Goal: Task Accomplishment & Management: Manage account settings

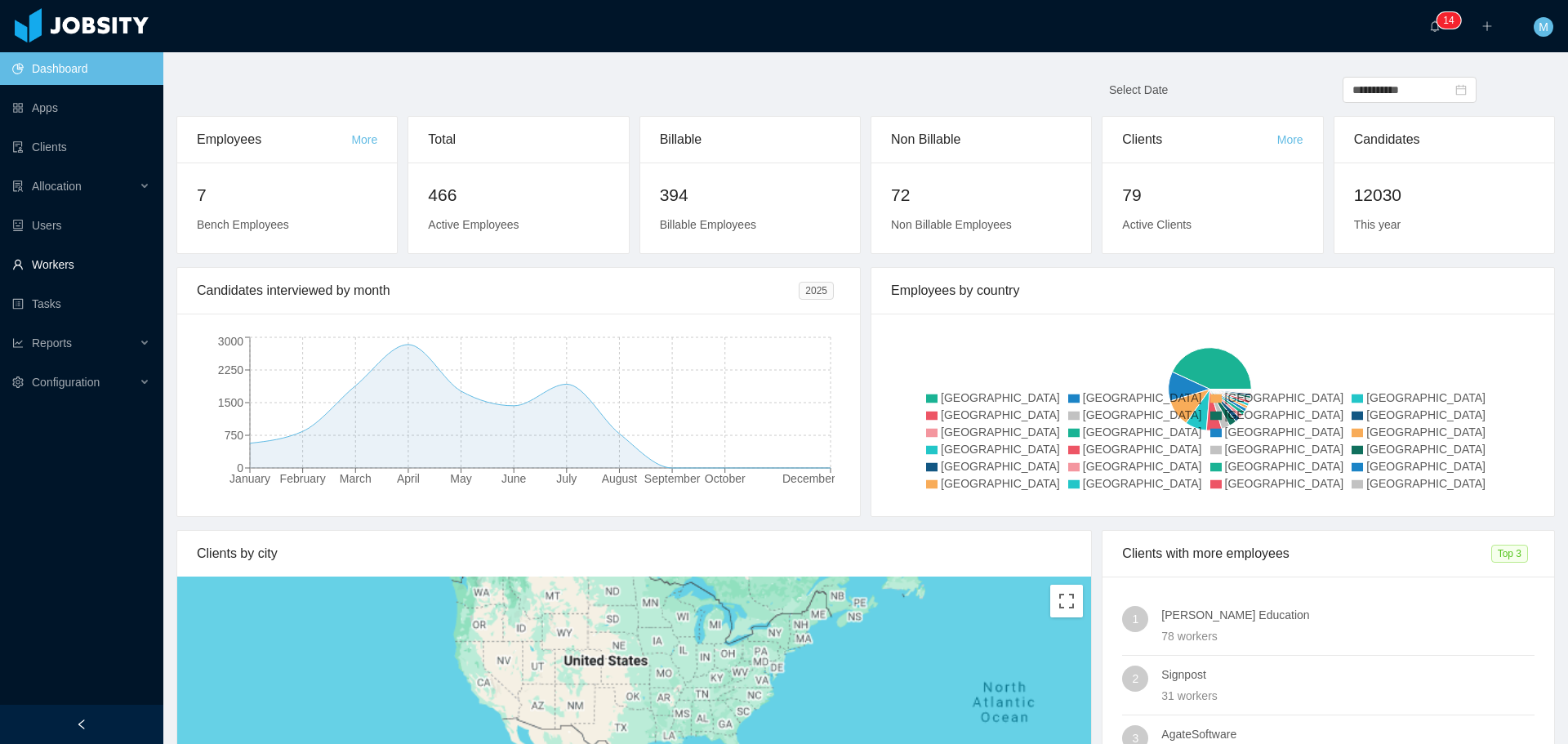
click at [61, 262] on link "Workers" at bounding box center [81, 265] width 138 height 33
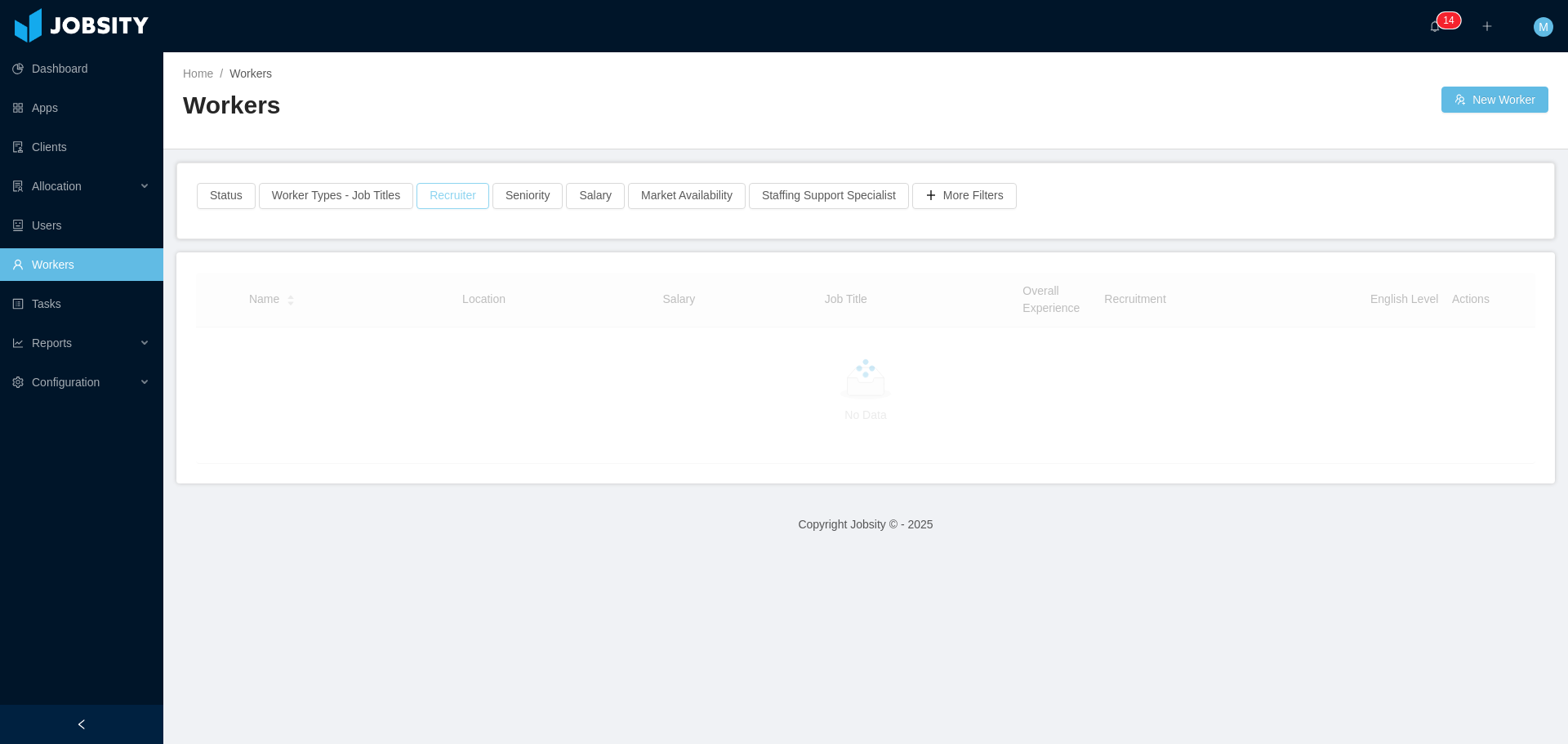
click at [432, 206] on button "Recruiter" at bounding box center [452, 196] width 72 height 26
click at [408, 277] on div "Recruiter Clear Apply" at bounding box center [446, 270] width 271 height 100
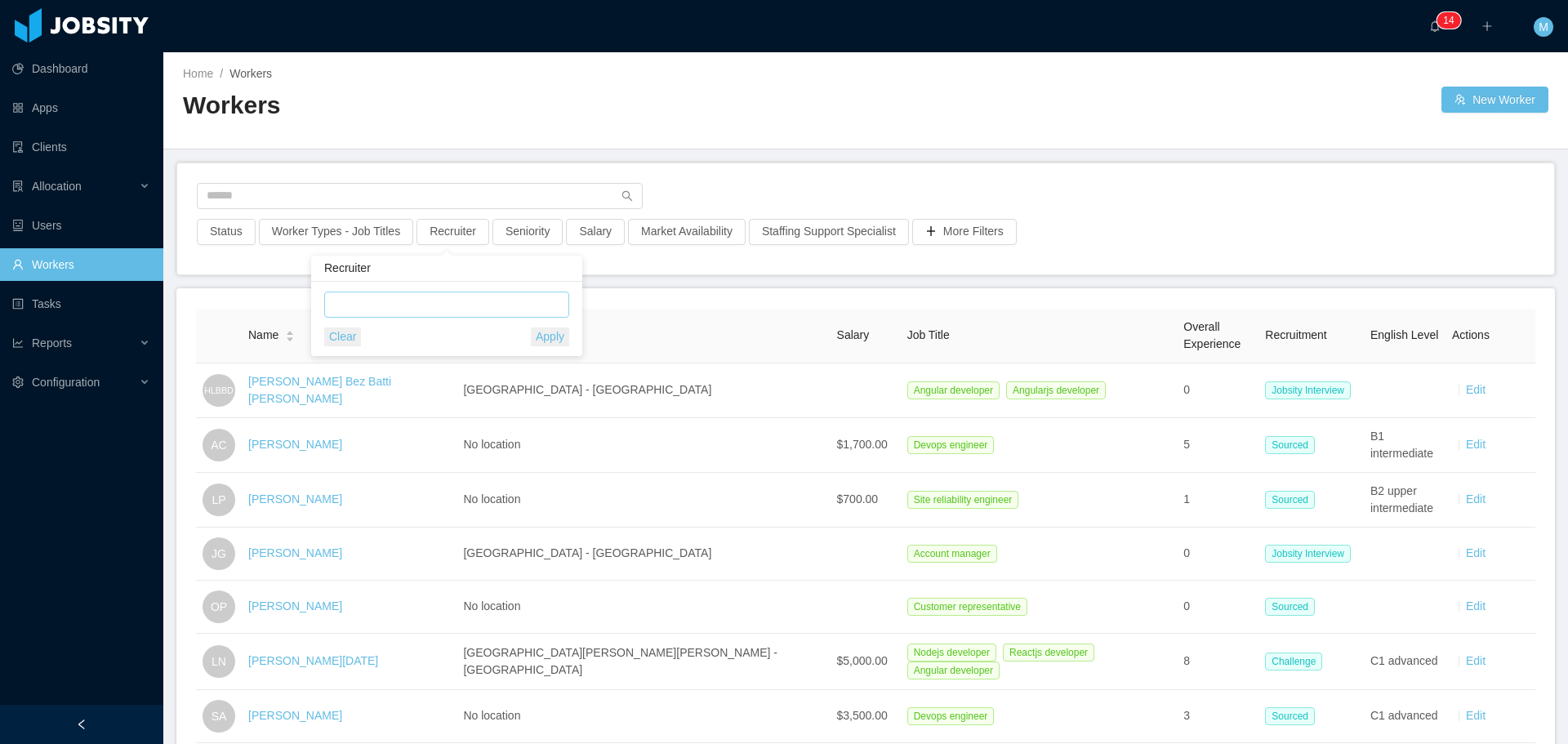
click at [407, 300] on div at bounding box center [444, 304] width 231 height 24
type input "**"
click at [394, 364] on li "Miguel Rodrigues" at bounding box center [447, 363] width 245 height 26
click at [892, 171] on div "Status Worker Types - Job Titles Recruiter · 1 Seniority Salary Market Availabi…" at bounding box center [865, 219] width 1377 height 111
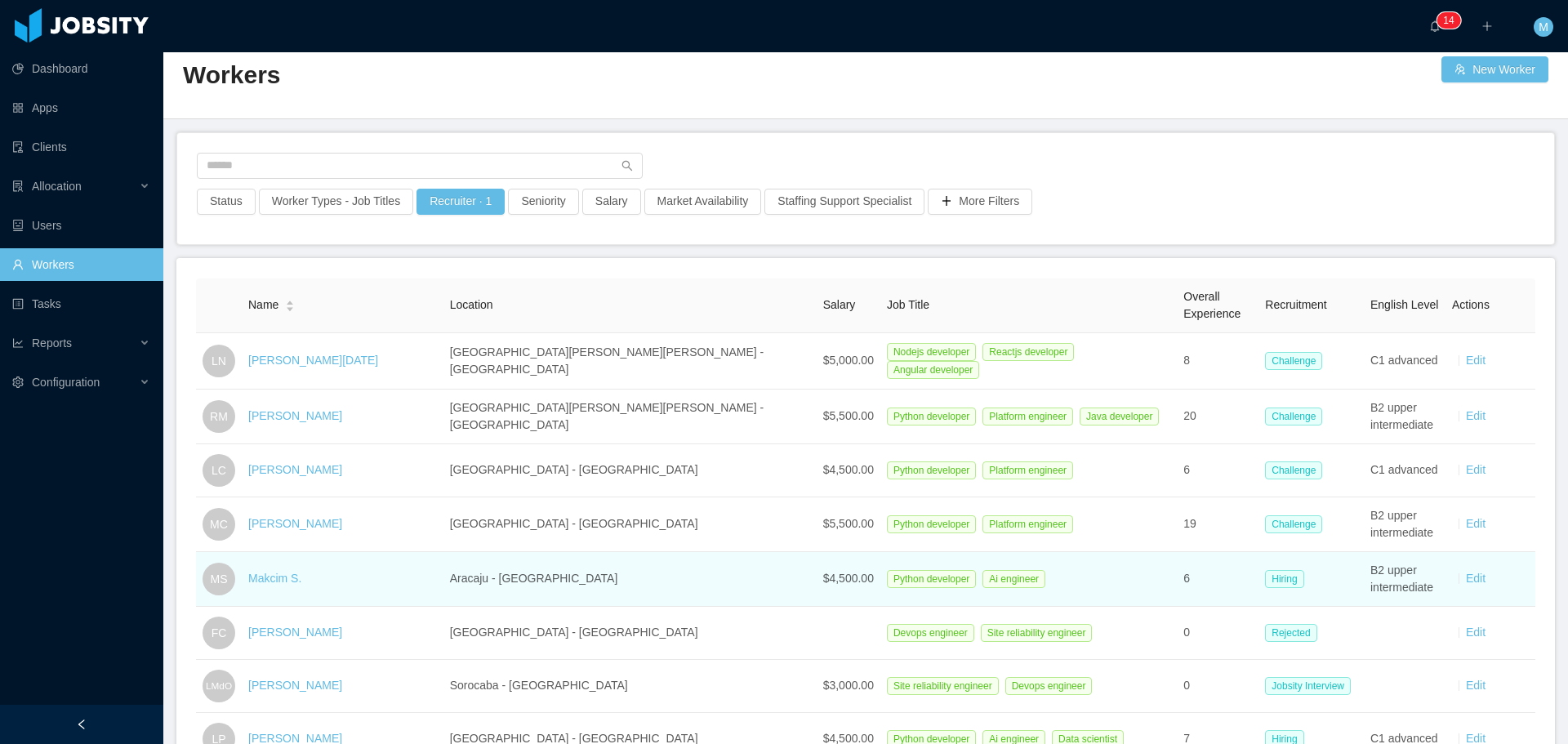
scroll to position [81, 0]
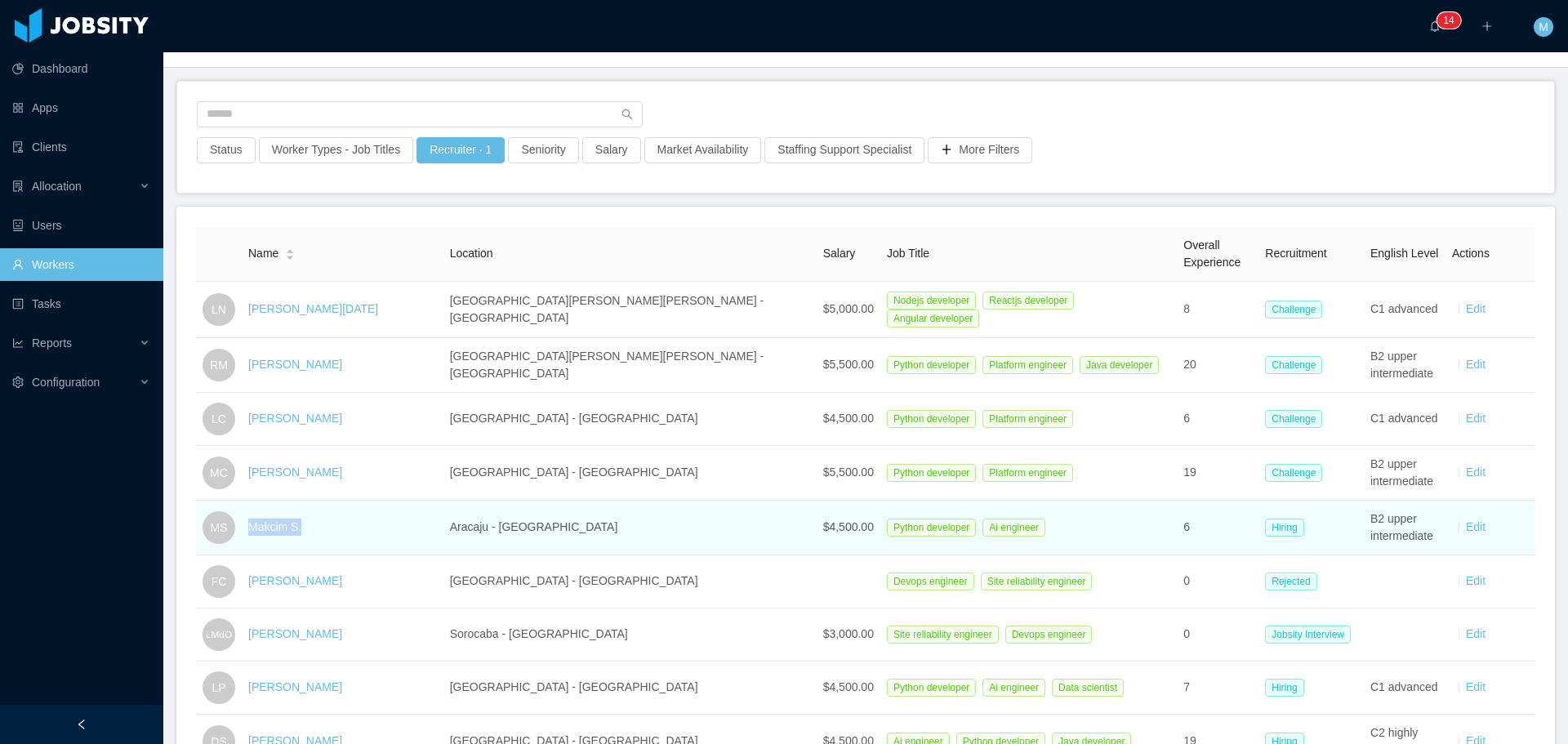
drag, startPoint x: 318, startPoint y: 525, endPoint x: 260, endPoint y: 526, distance: 58.0
click at [260, 526] on div "Makcim S." at bounding box center [342, 527] width 189 height 17
copy link "Makcim S."
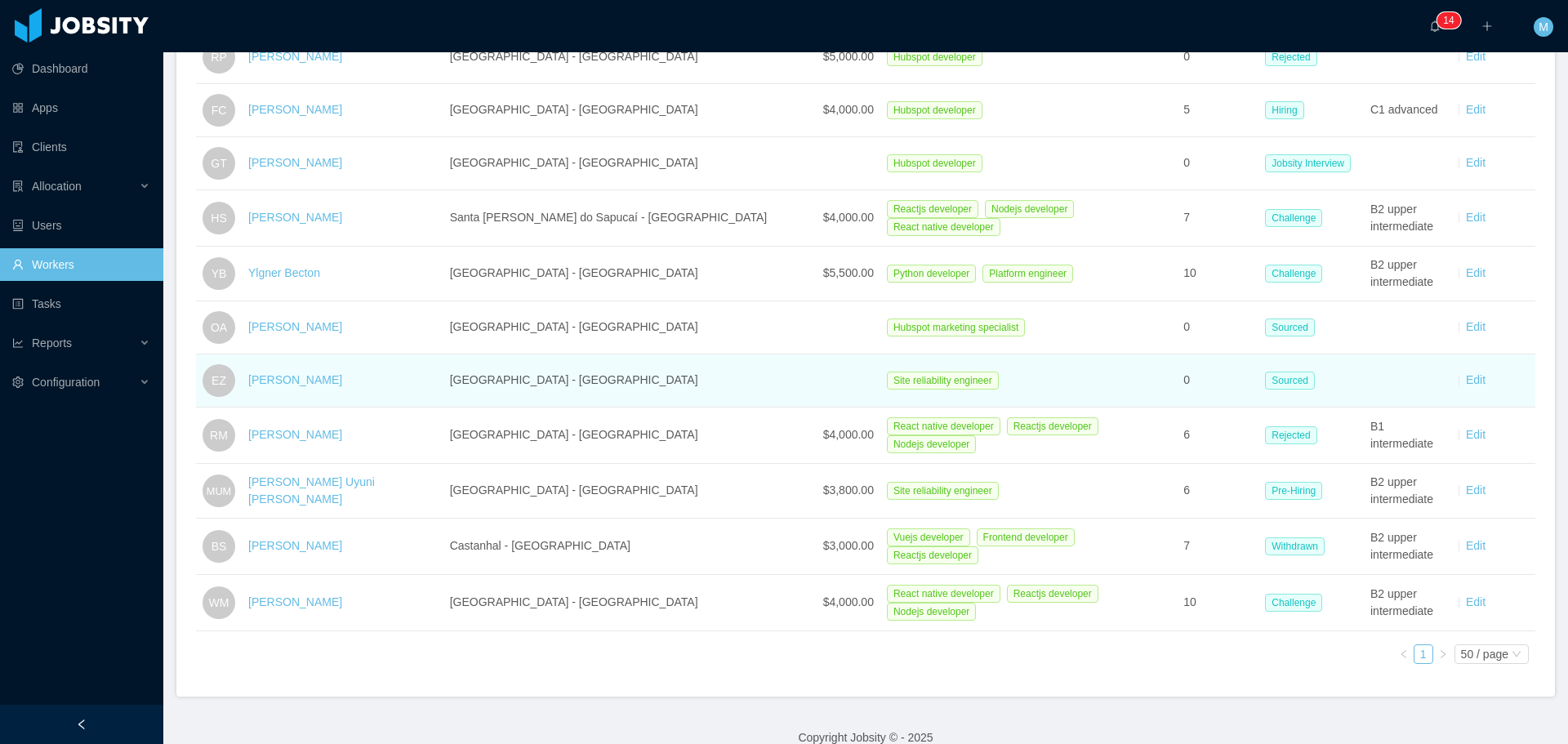
scroll to position [1009, 0]
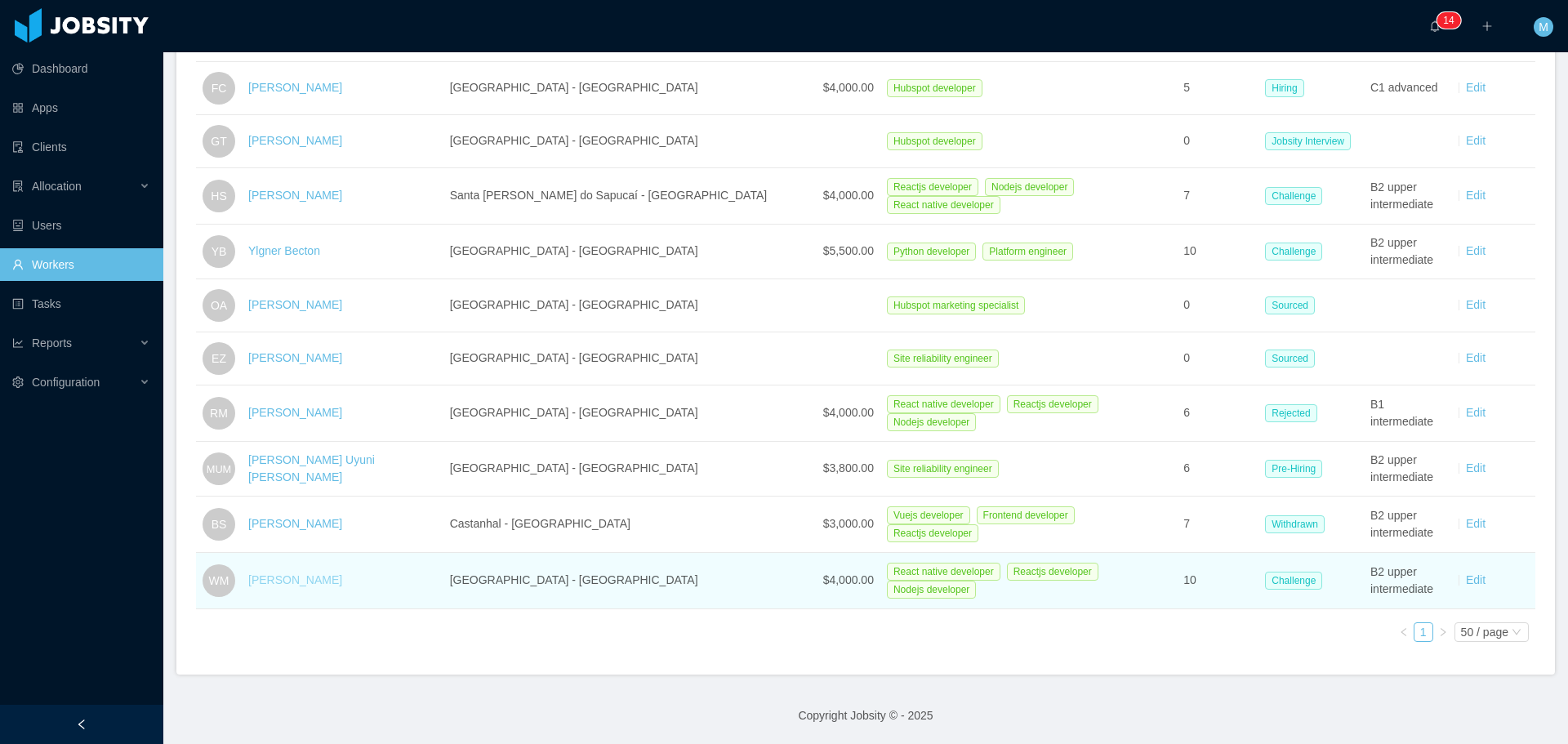
drag, startPoint x: 331, startPoint y: 559, endPoint x: 305, endPoint y: 565, distance: 26.7
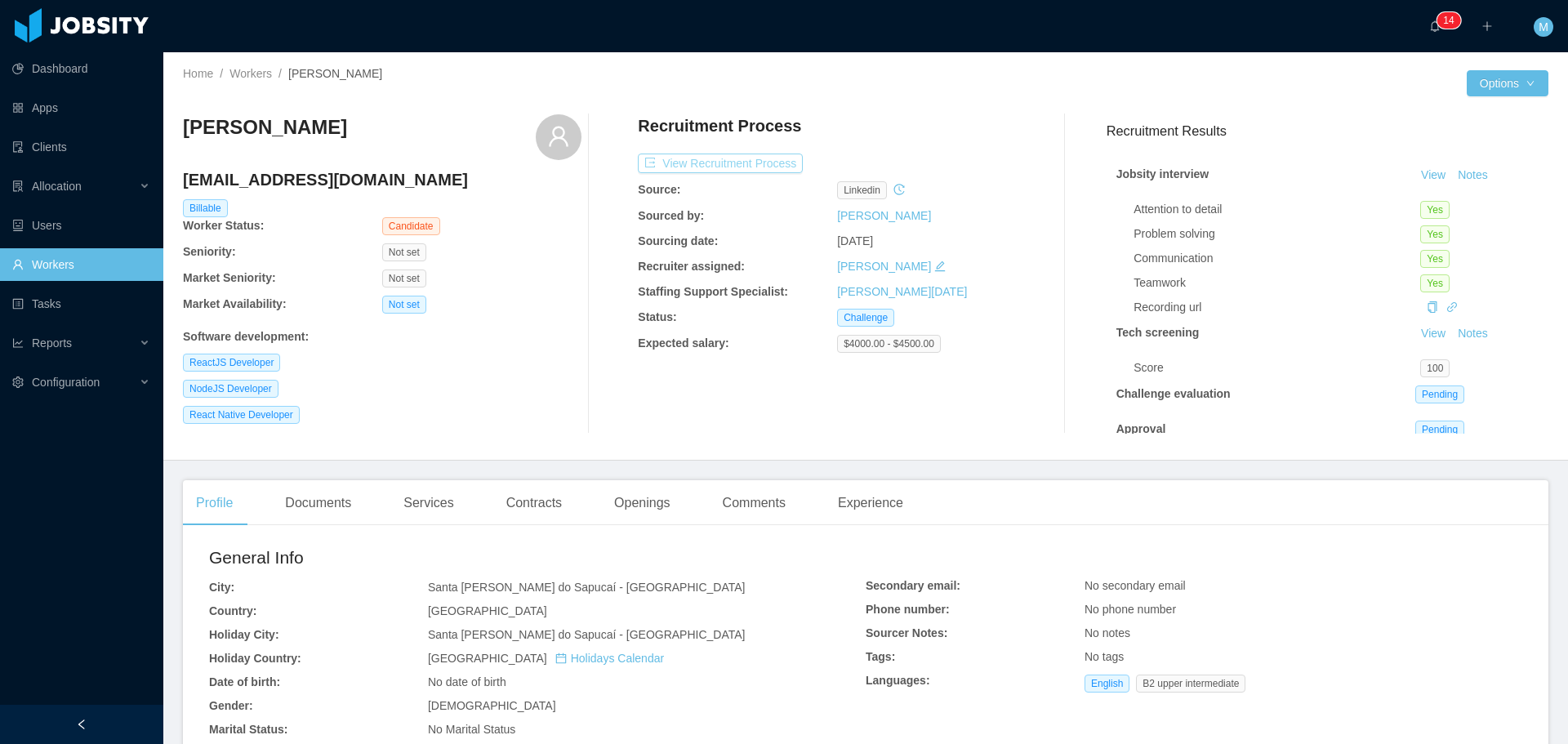
click at [714, 172] on button "View Recruitment Process" at bounding box center [720, 164] width 164 height 20
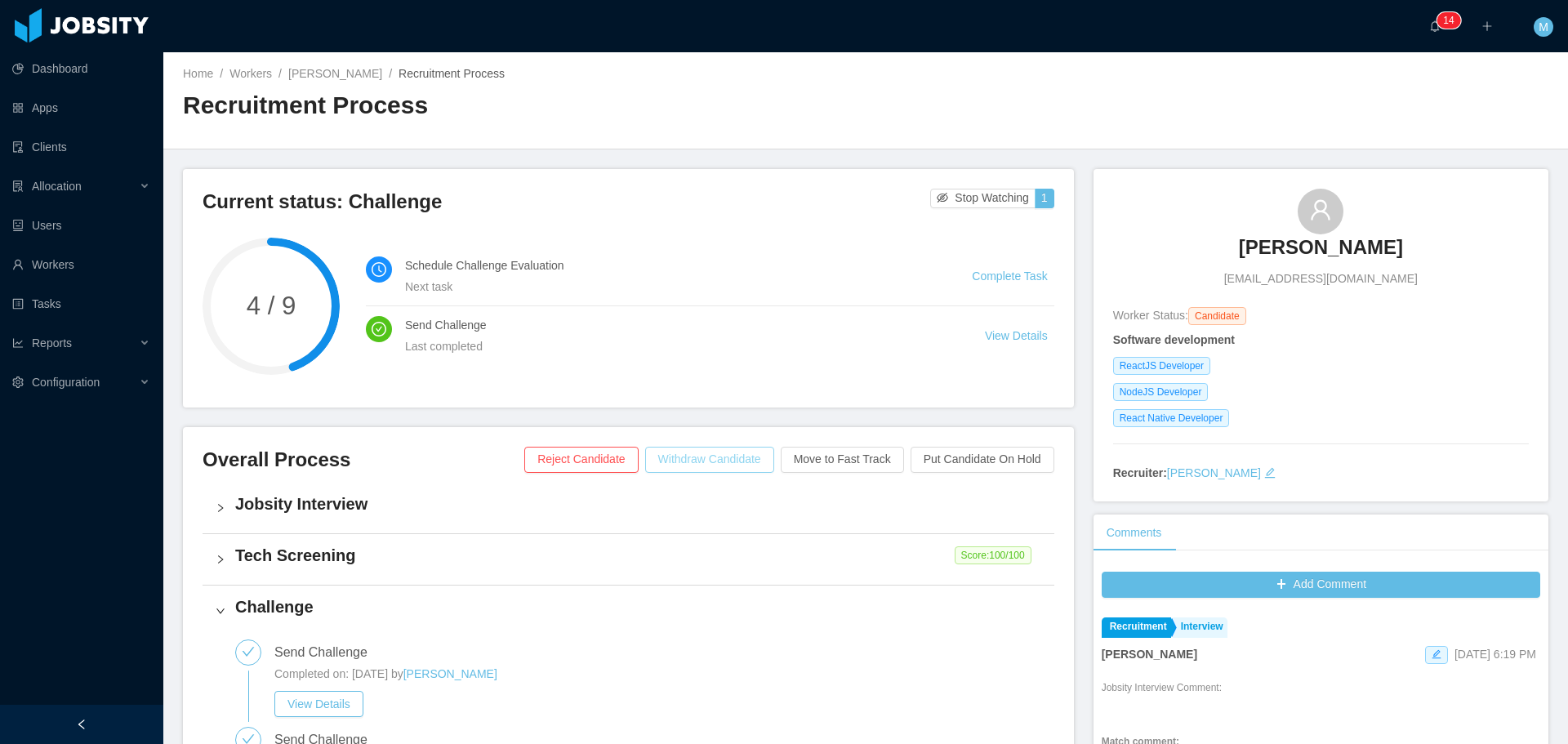
click at [713, 471] on button "Withdraw Candidate" at bounding box center [710, 460] width 129 height 26
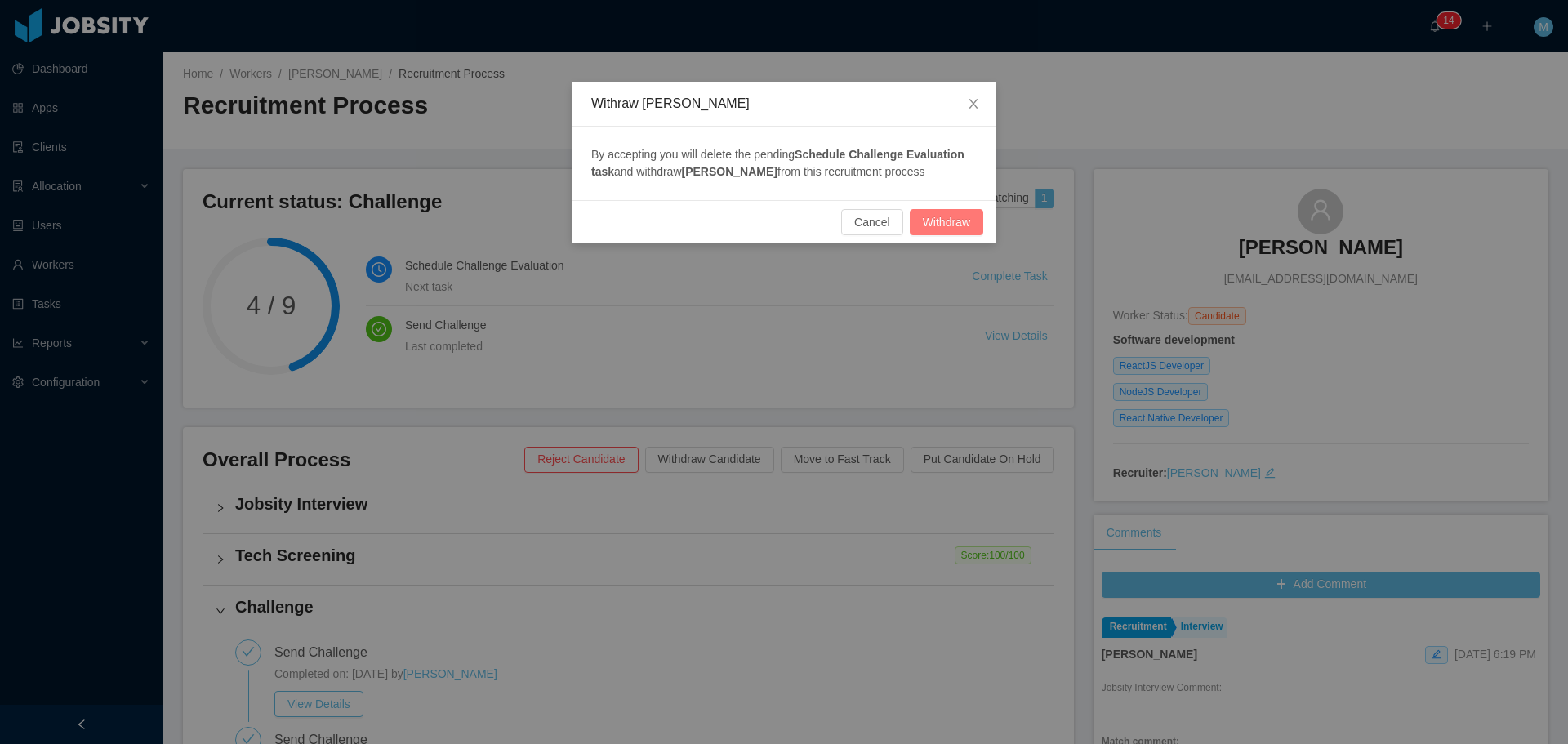
click at [954, 226] on button "Withdraw" at bounding box center [946, 222] width 73 height 26
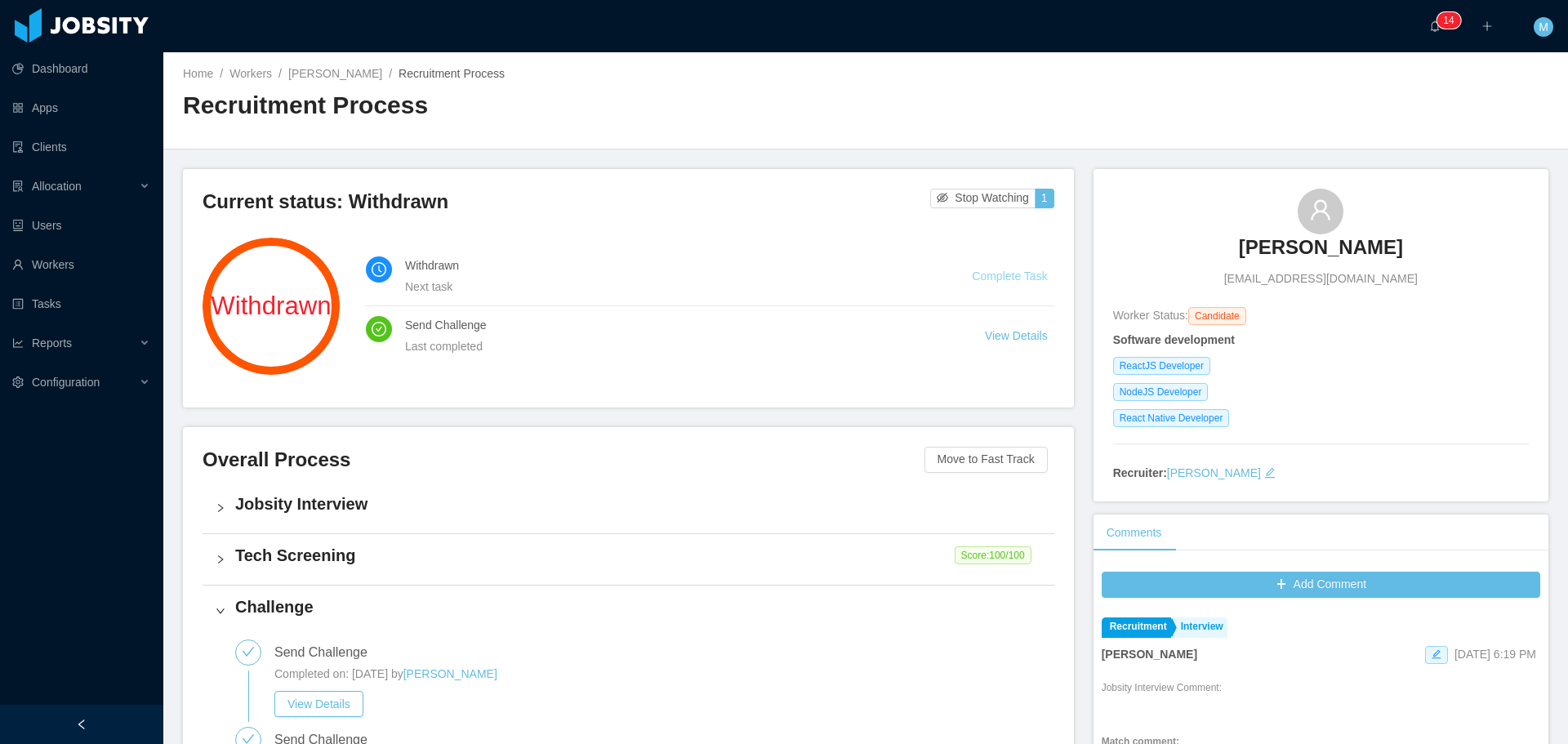
click at [1007, 283] on link "Complete Task" at bounding box center [1009, 275] width 75 height 13
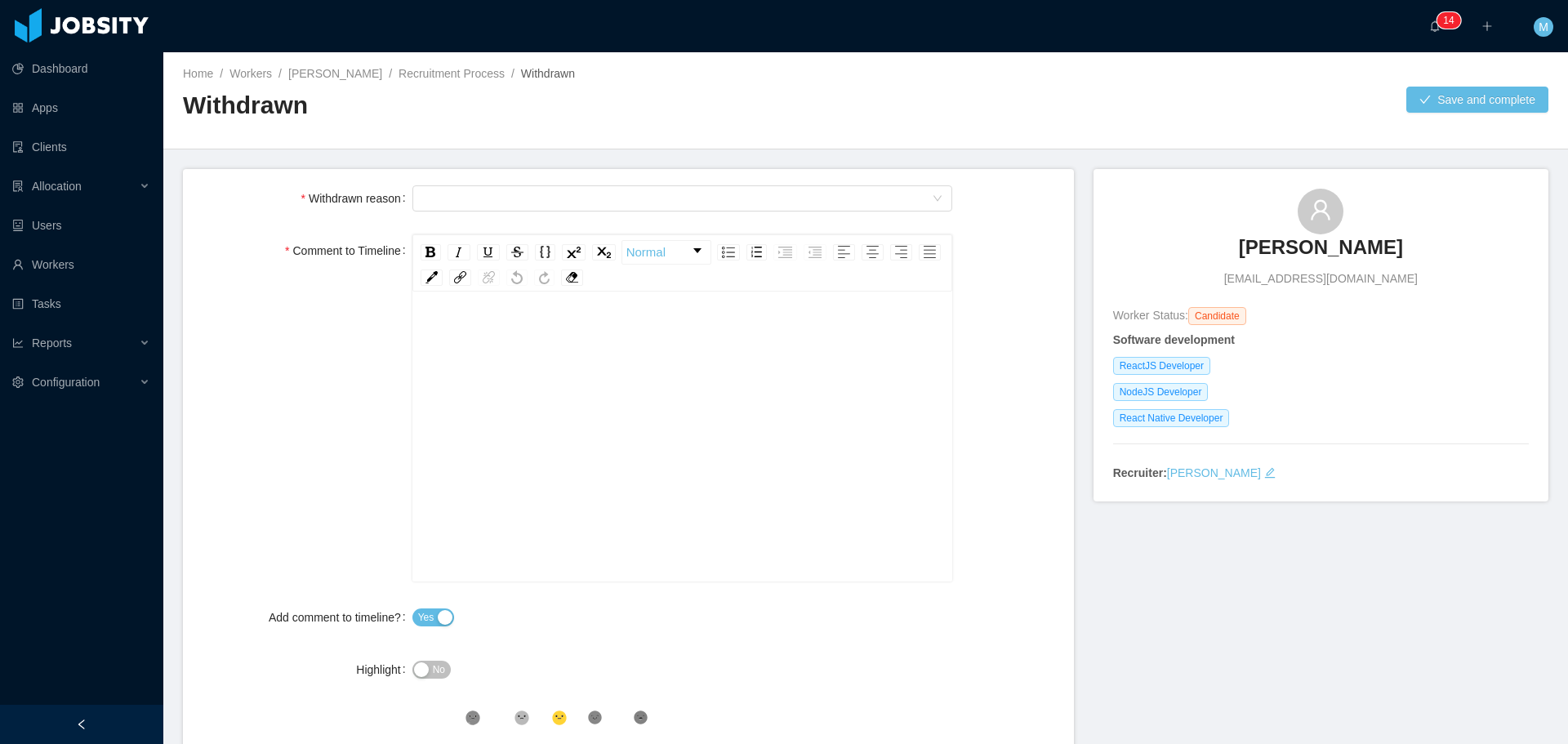
click at [569, 358] on div "rdw-editor" at bounding box center [683, 462] width 515 height 286
click at [497, 191] on div "Select Type" at bounding box center [677, 198] width 510 height 24
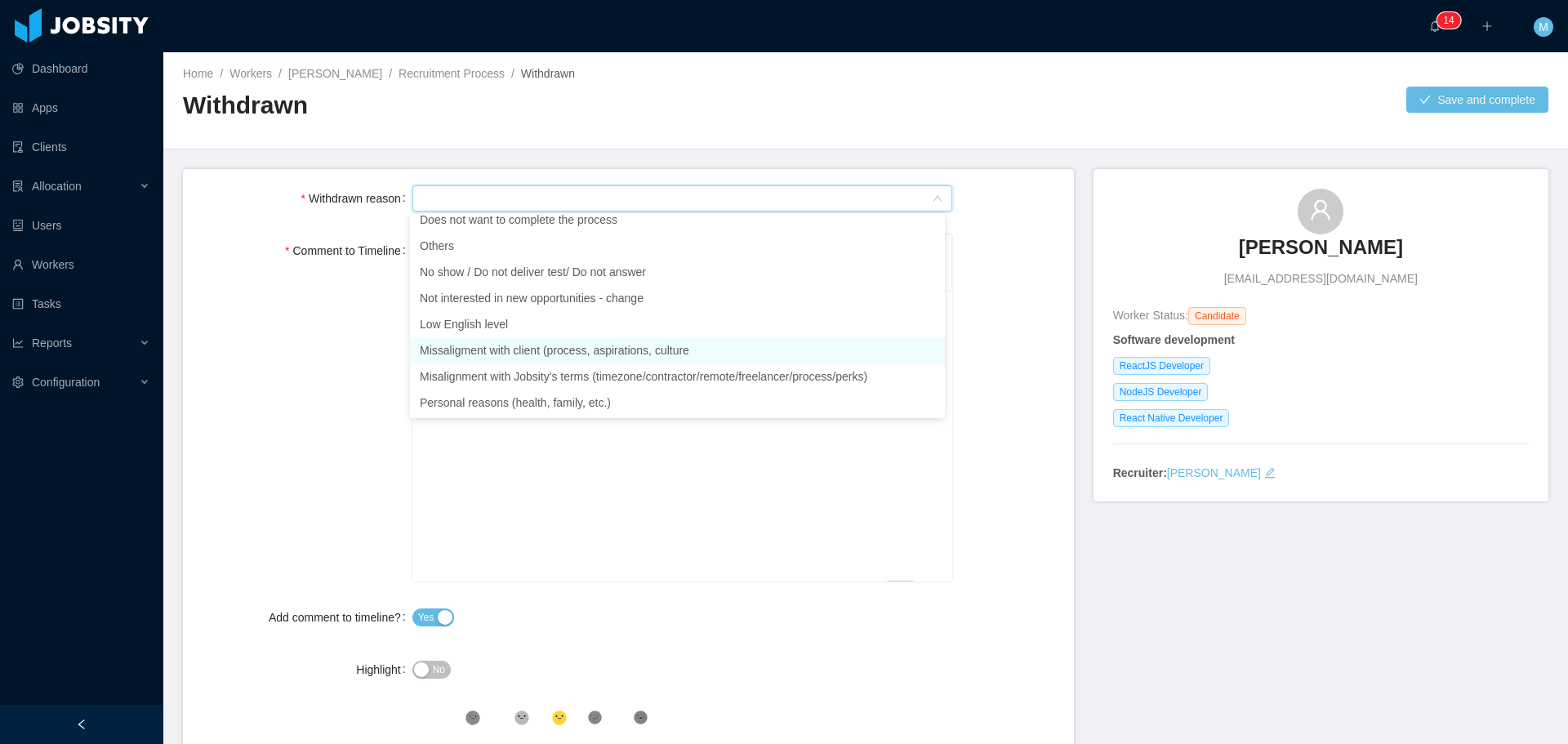
scroll to position [38, 0]
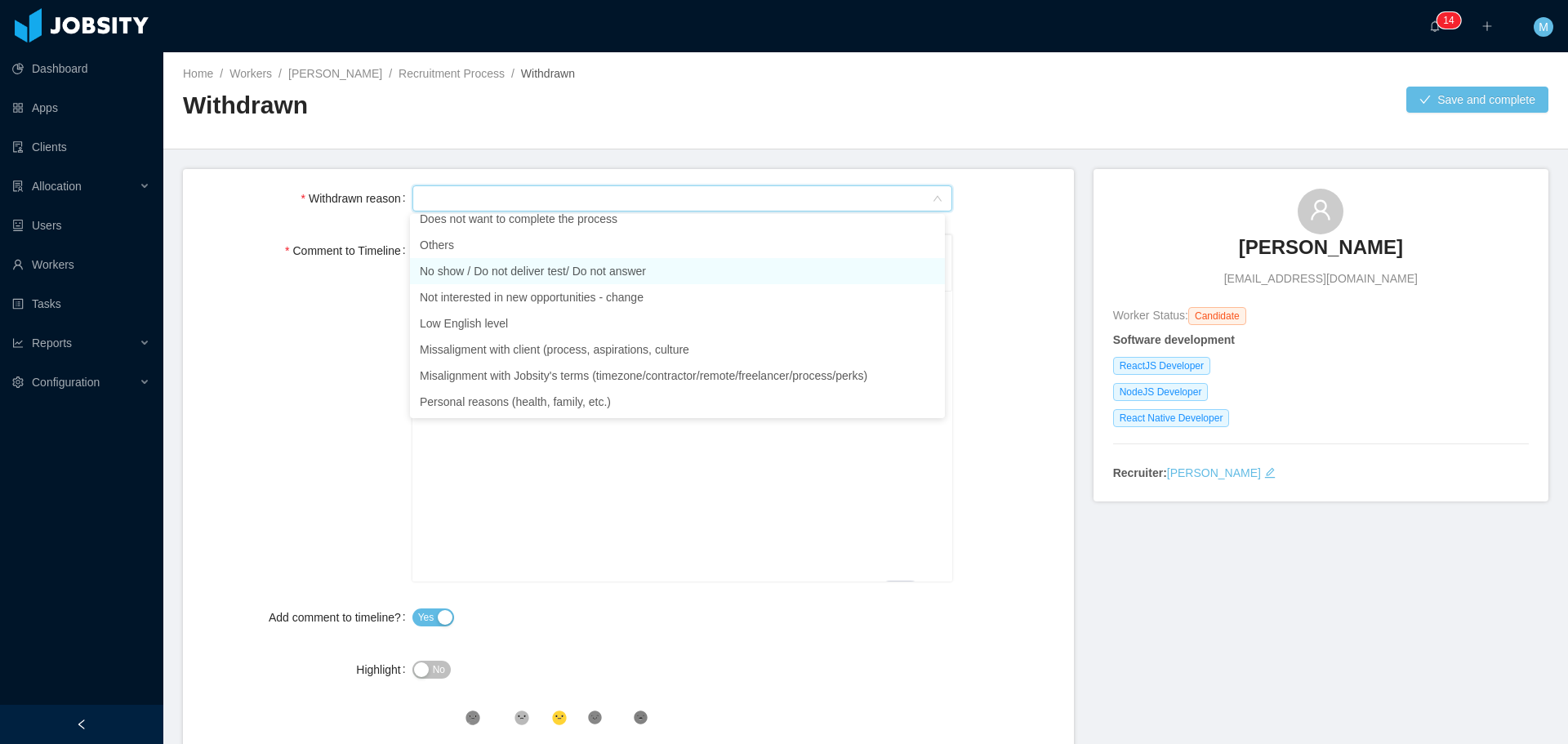
click at [500, 277] on li "No show / Do not deliver test/ Do not answer" at bounding box center [678, 271] width 535 height 26
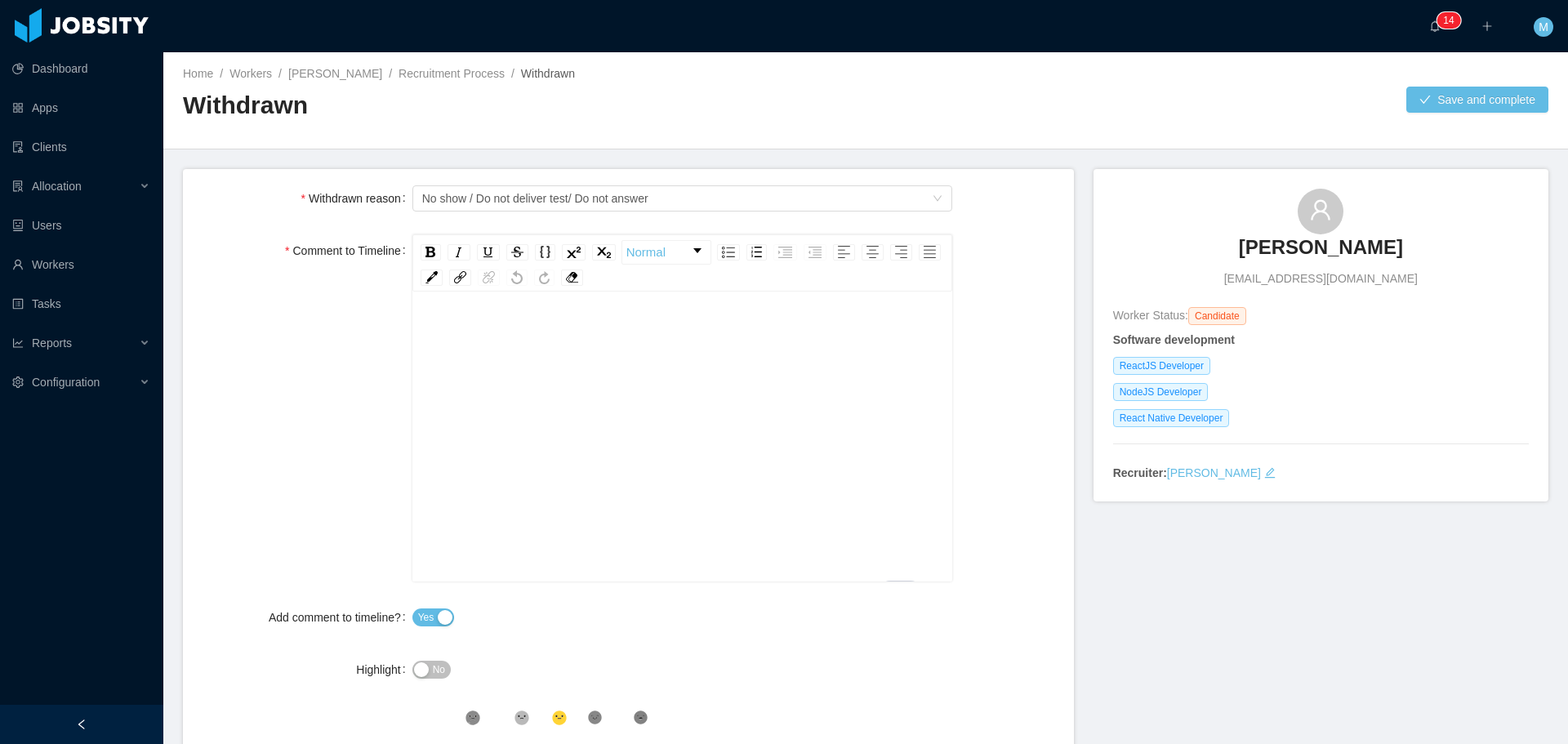
click at [576, 391] on div "To enrich screen reader interactions, please activate Accessibility in Grammarl…" at bounding box center [683, 462] width 515 height 286
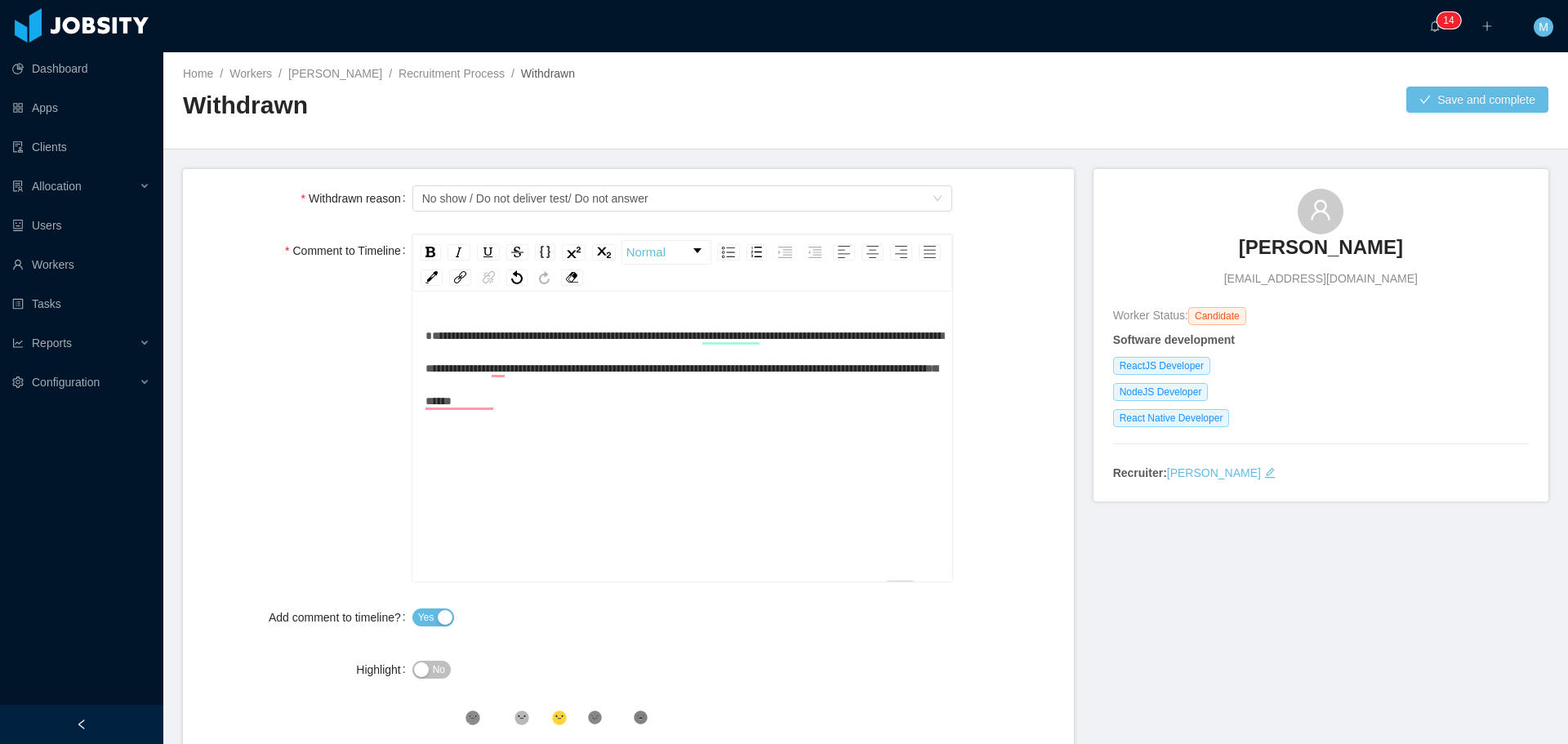
click at [428, 336] on span "**********" at bounding box center [684, 368] width 518 height 77
drag, startPoint x: 733, startPoint y: 403, endPoint x: 884, endPoint y: 375, distance: 153.6
click at [884, 375] on div "**********" at bounding box center [683, 368] width 515 height 98
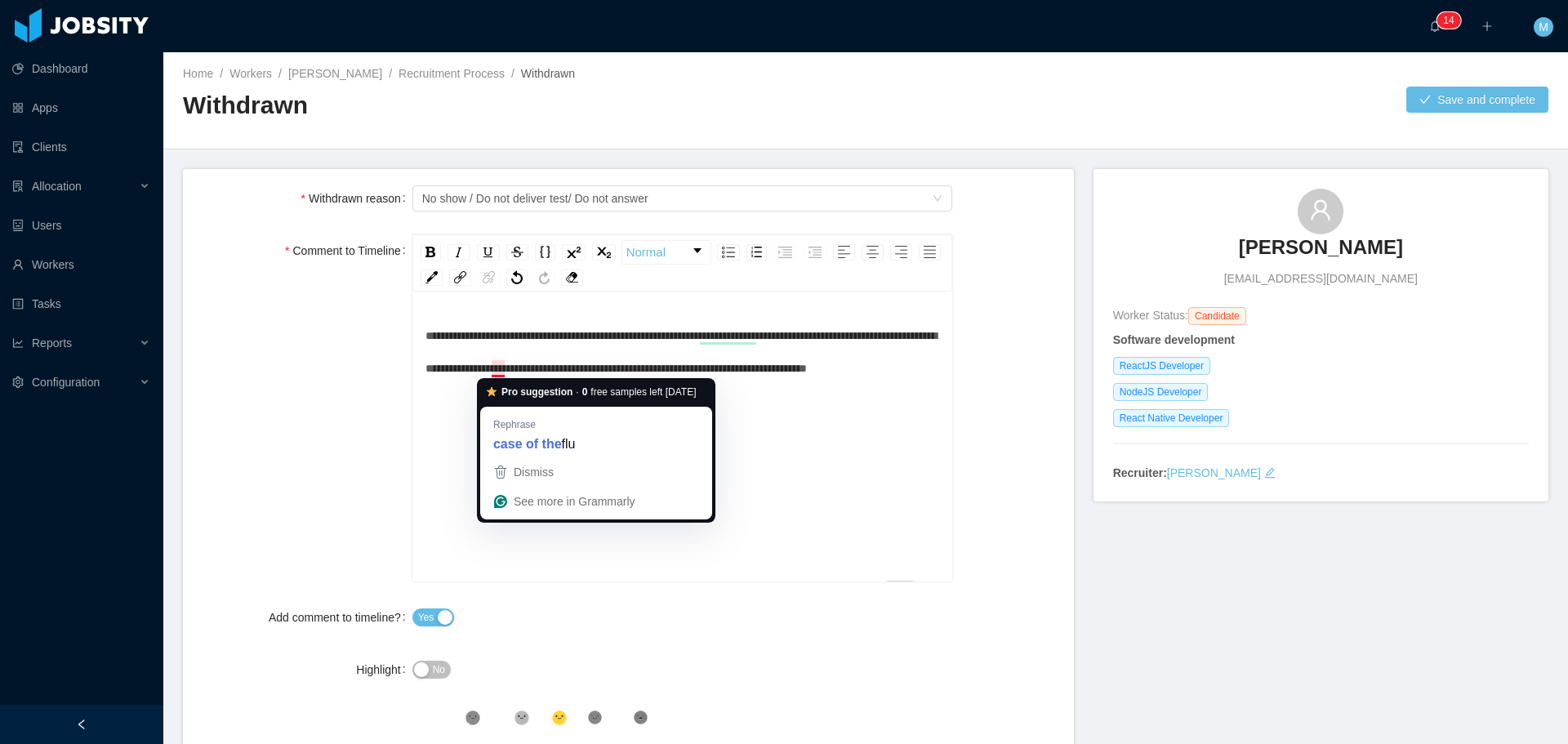
click at [834, 469] on div "**********" at bounding box center [683, 462] width 515 height 286
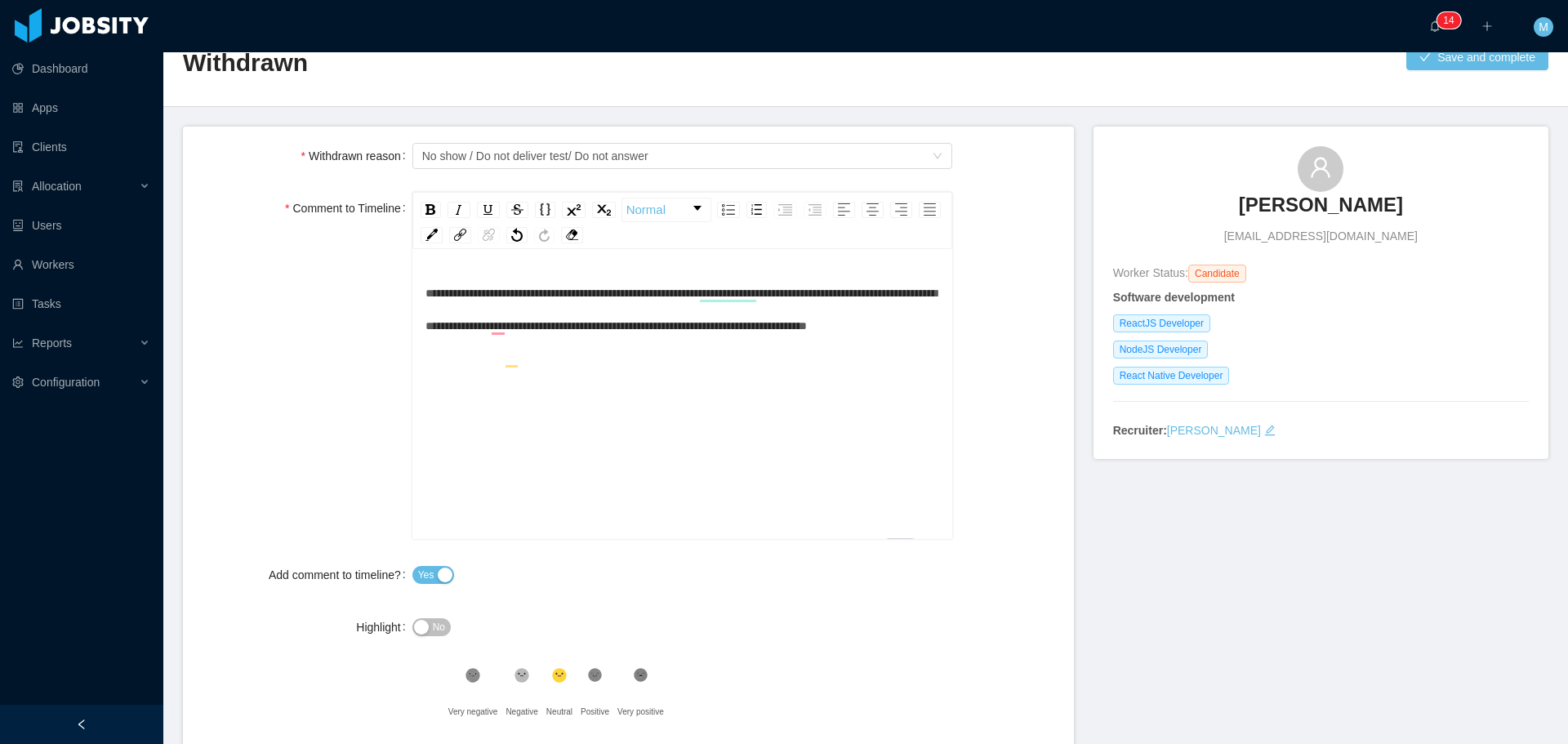
scroll to position [0, 0]
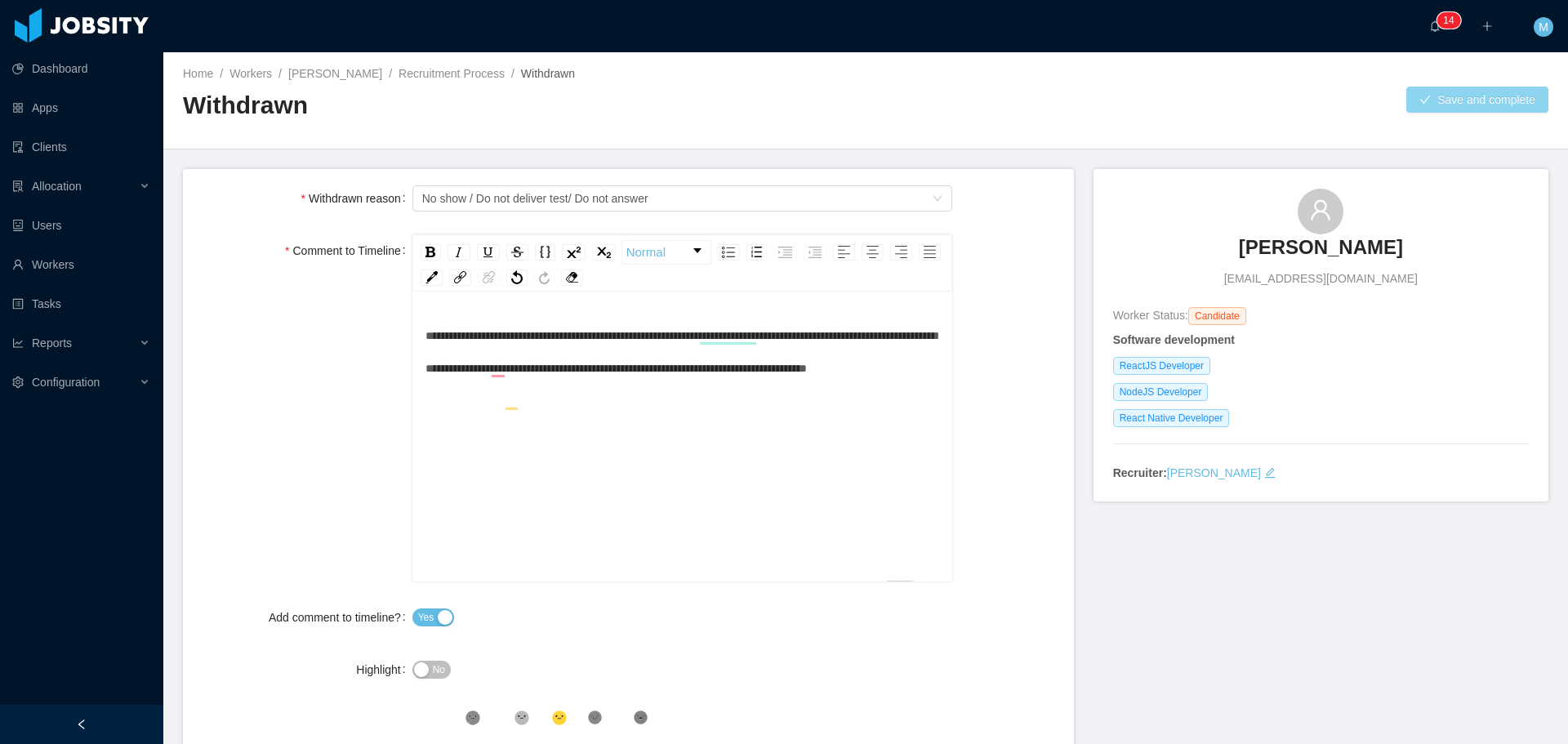
click at [1469, 93] on button "Save and complete" at bounding box center [1477, 99] width 142 height 26
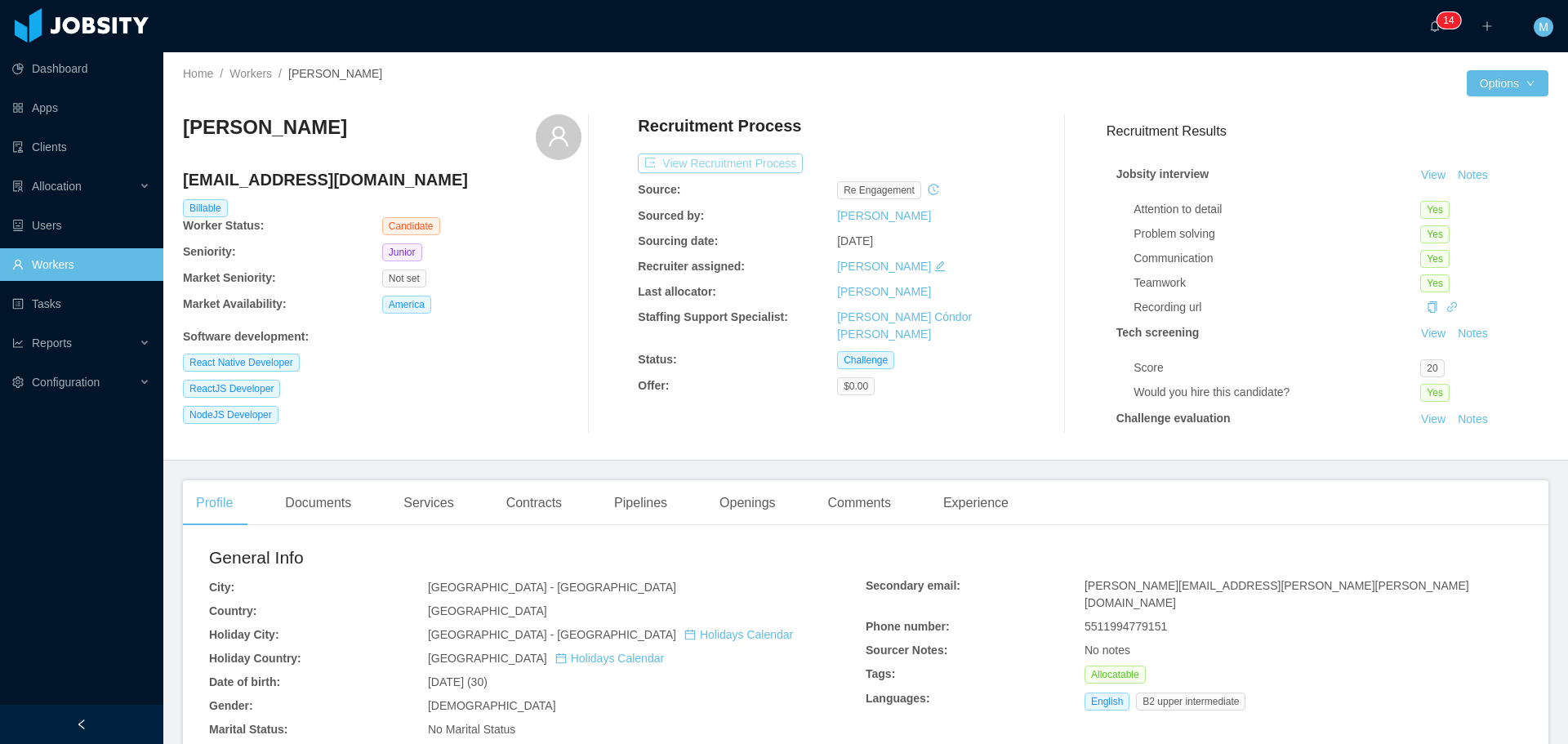
click at [687, 165] on button "View Recruitment Process" at bounding box center [720, 164] width 164 height 20
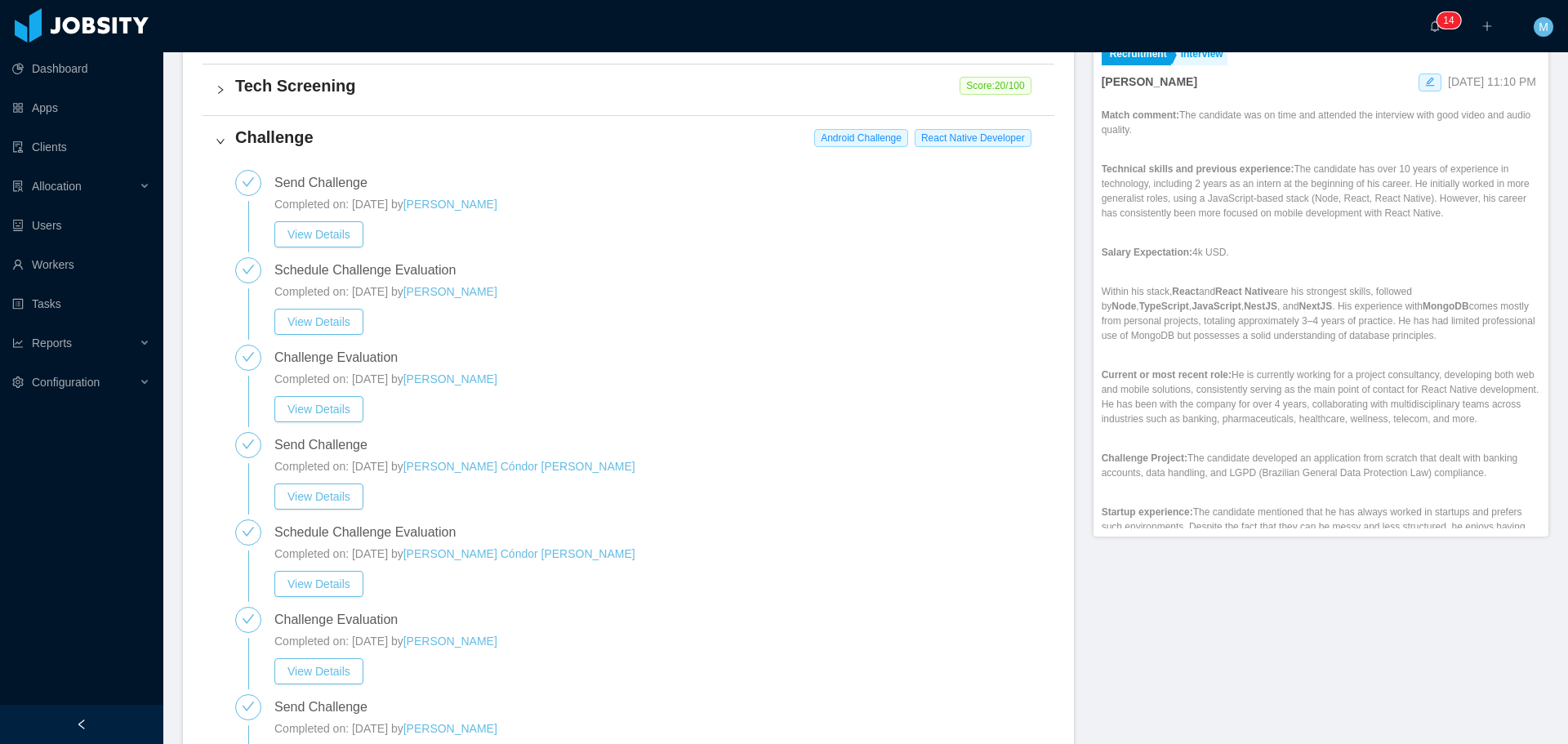
scroll to position [556, 0]
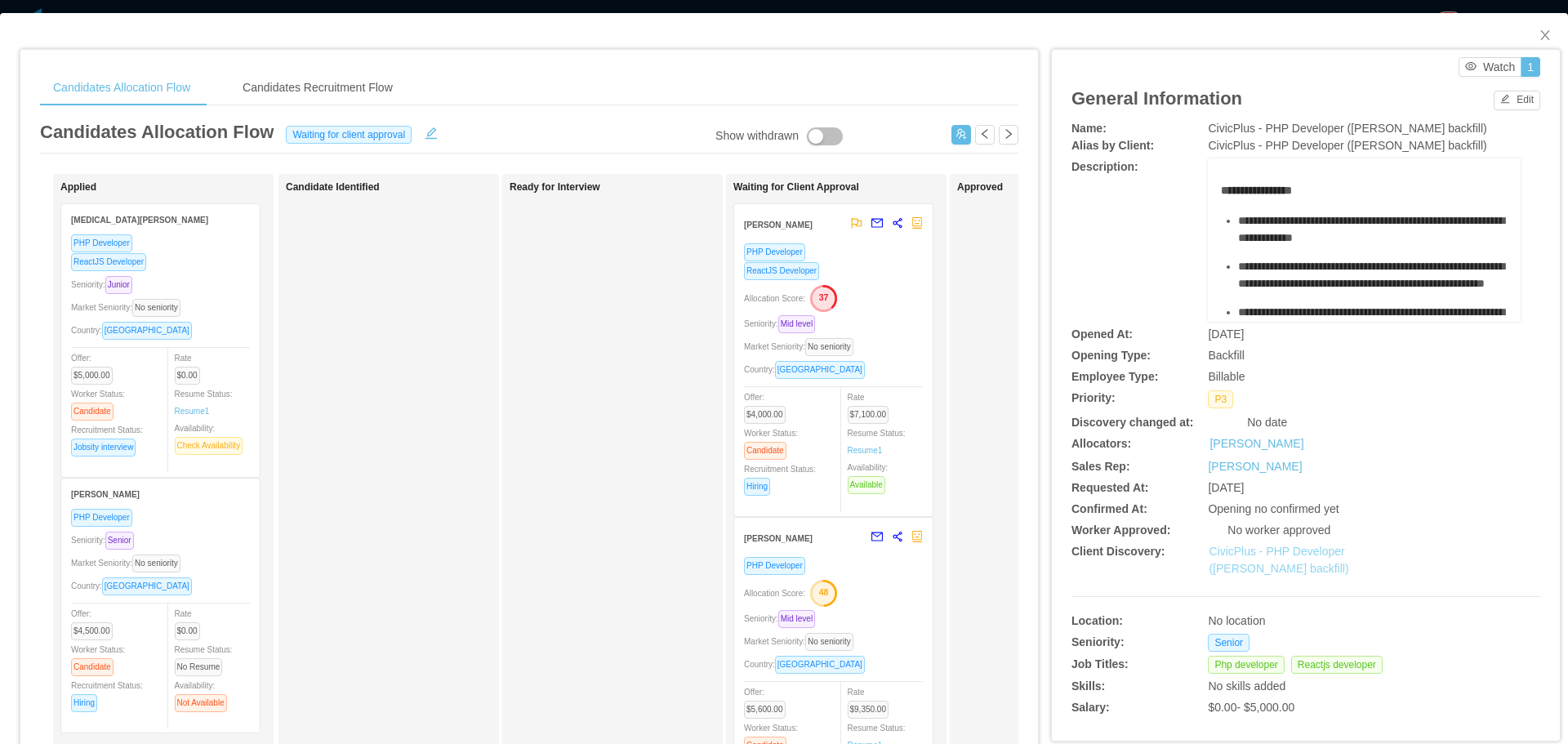
click at [1245, 556] on link "CivicPlus - PHP Developer (Jorgen Ordonez's backfill)" at bounding box center [1278, 560] width 139 height 30
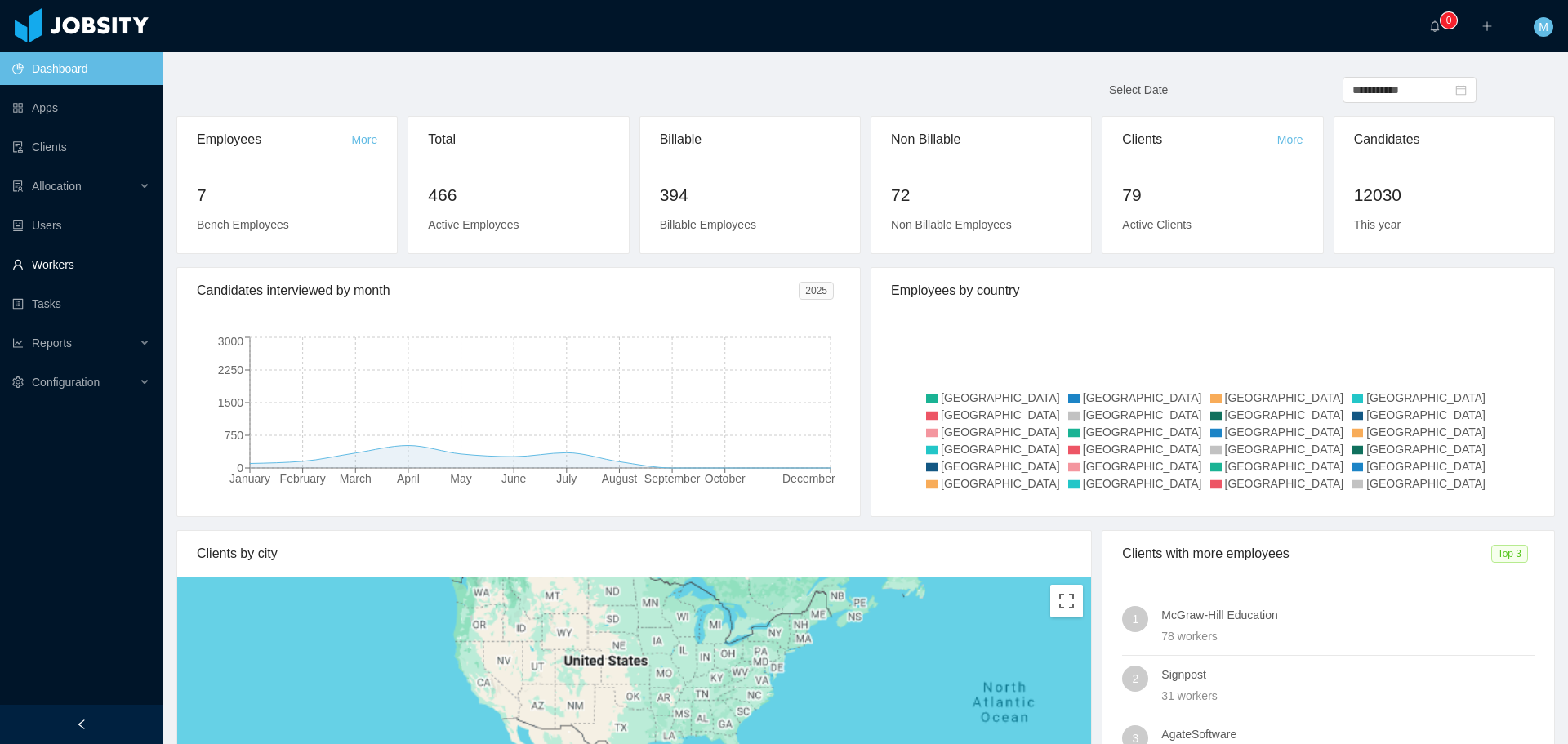
click at [52, 272] on link "Workers" at bounding box center [81, 265] width 138 height 33
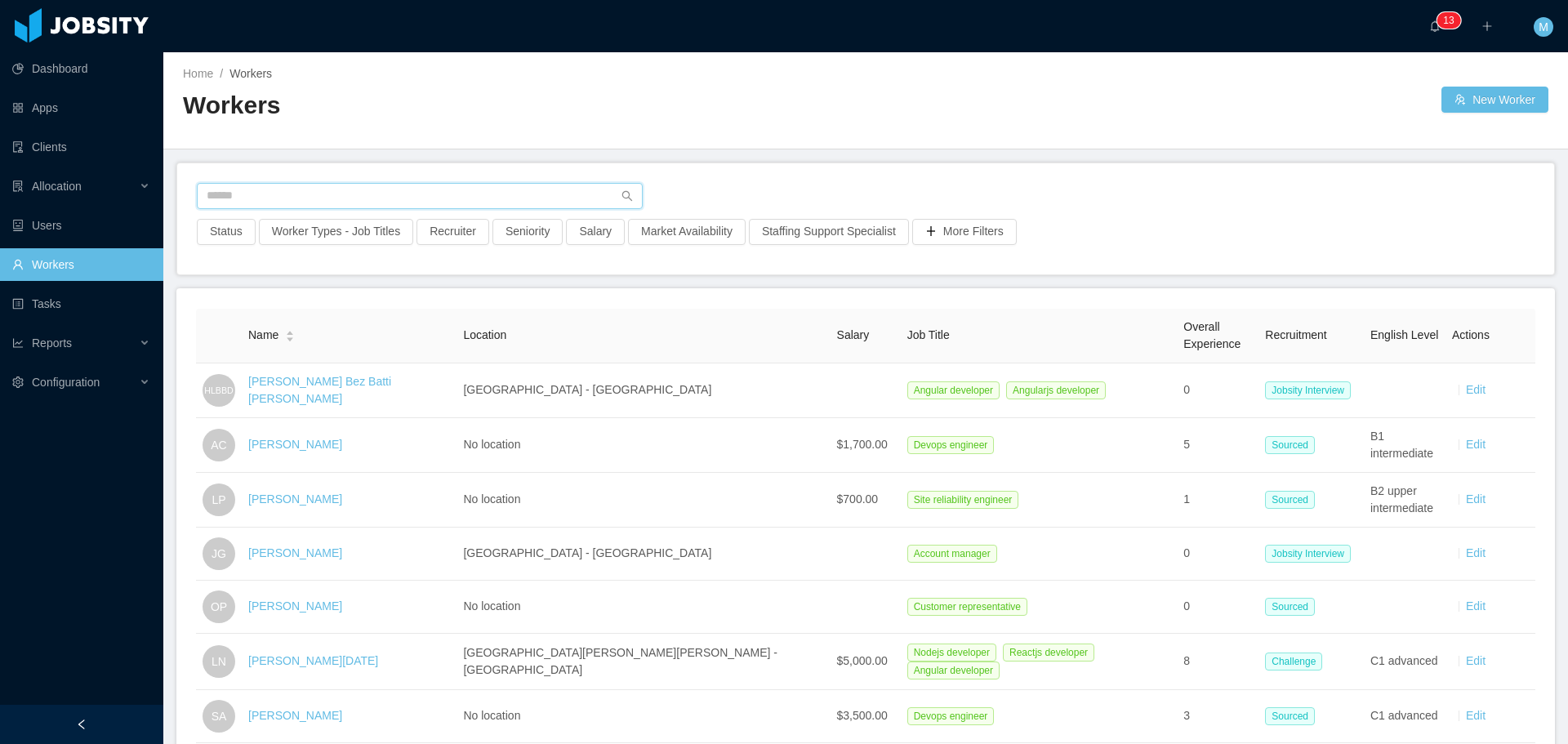
click at [321, 192] on input "text" at bounding box center [419, 196] width 446 height 26
paste input "**********"
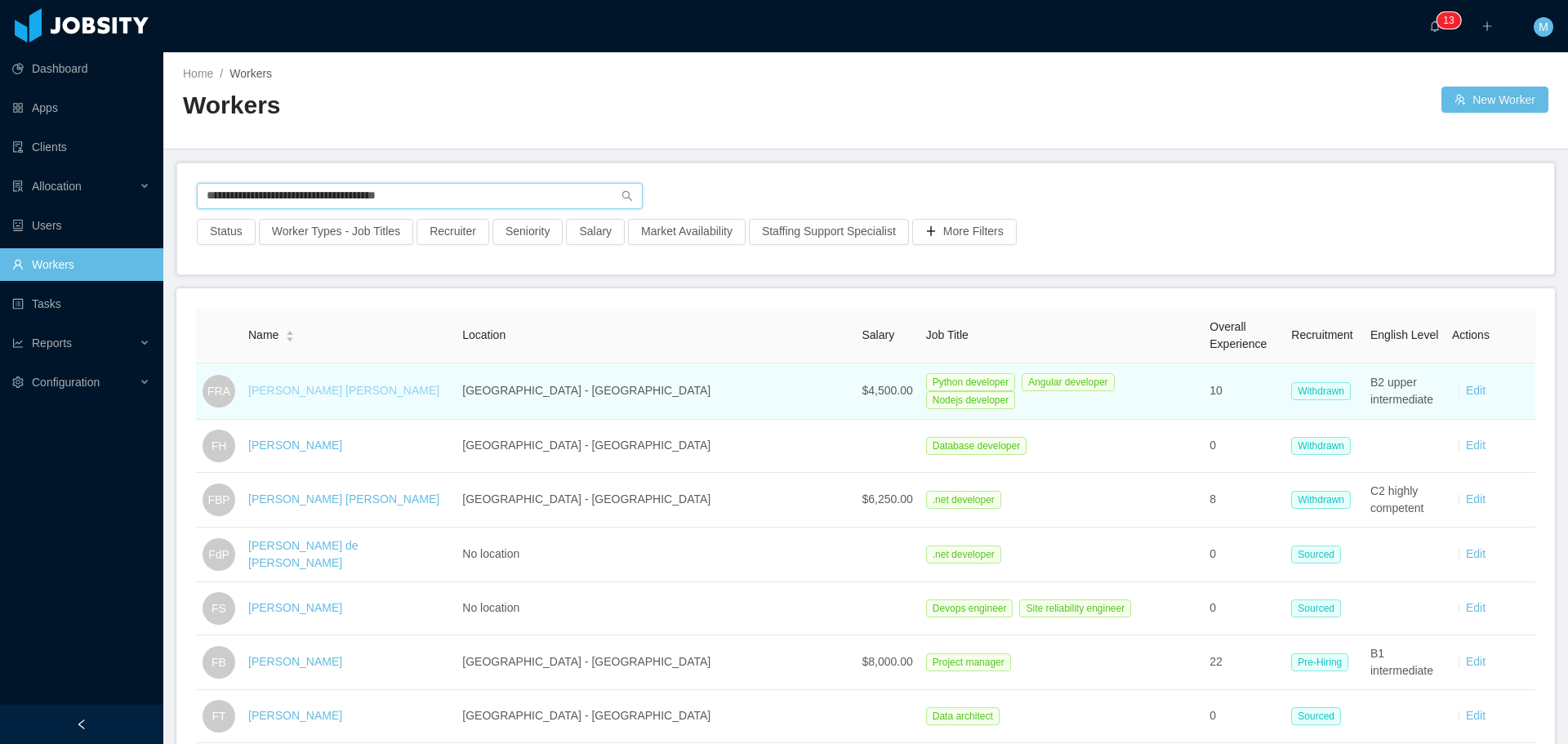
type input "**********"
click at [344, 389] on link "[PERSON_NAME] [PERSON_NAME]" at bounding box center [344, 390] width 191 height 13
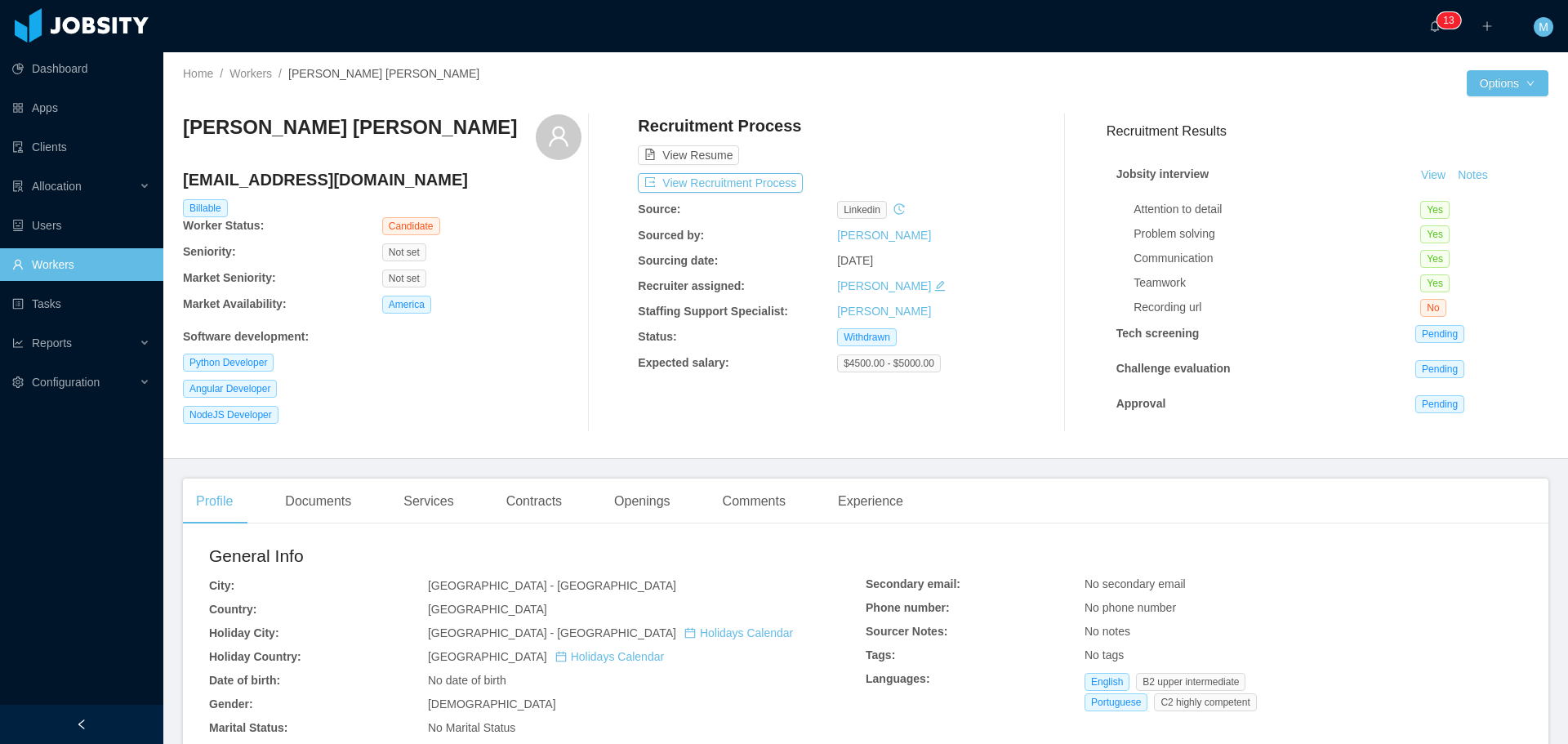
click at [562, 323] on div "Software development :" at bounding box center [383, 334] width 399 height 23
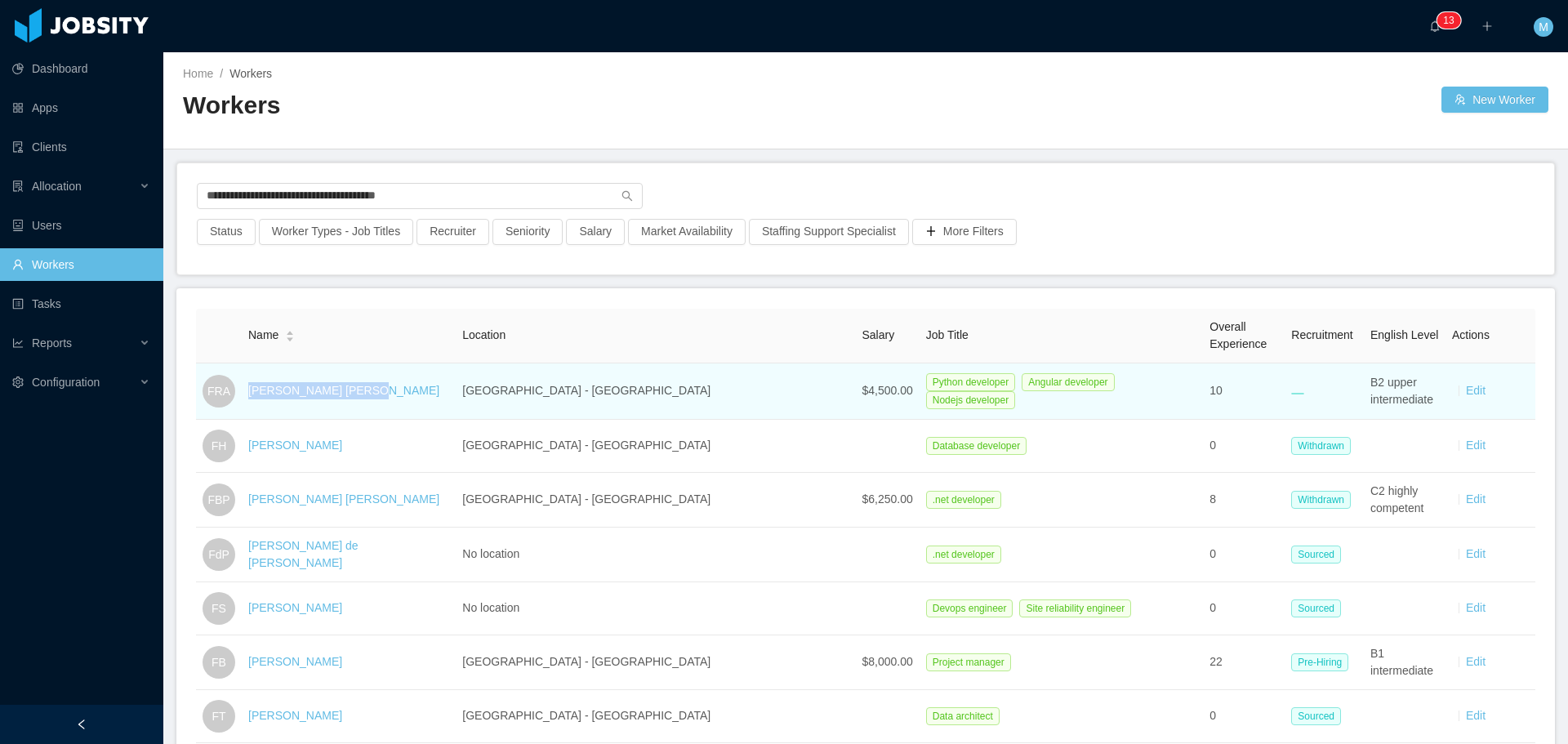
drag, startPoint x: 376, startPoint y: 393, endPoint x: 251, endPoint y: 389, distance: 125.1
click at [251, 389] on td "[PERSON_NAME] [PERSON_NAME]" at bounding box center [348, 391] width 214 height 56
copy link "[PERSON_NAME] [PERSON_NAME]"
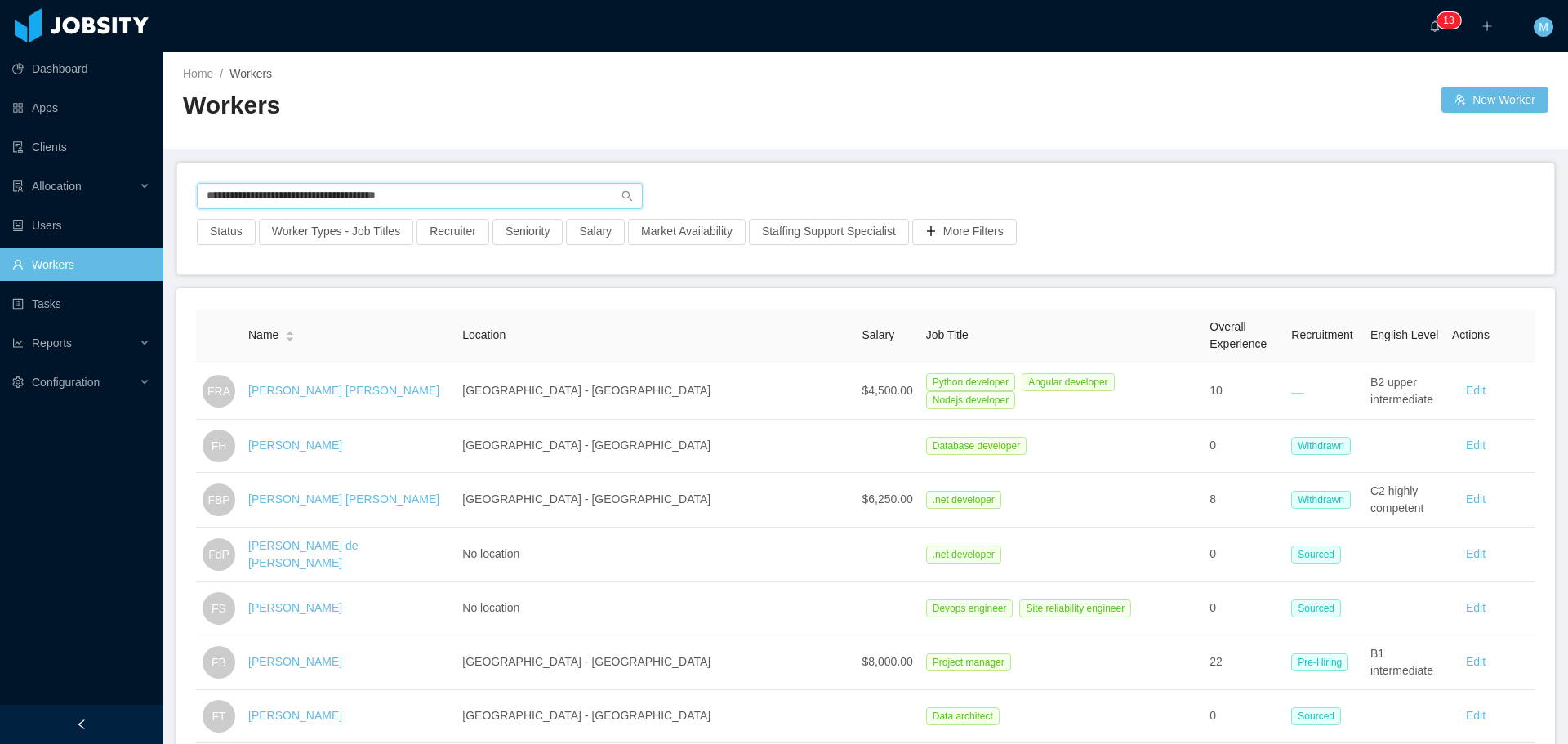
drag, startPoint x: 397, startPoint y: 204, endPoint x: 236, endPoint y: 155, distance: 168.3
click at [0, 222] on section "**********" at bounding box center [784, 372] width 1568 height 744
paste input "*"
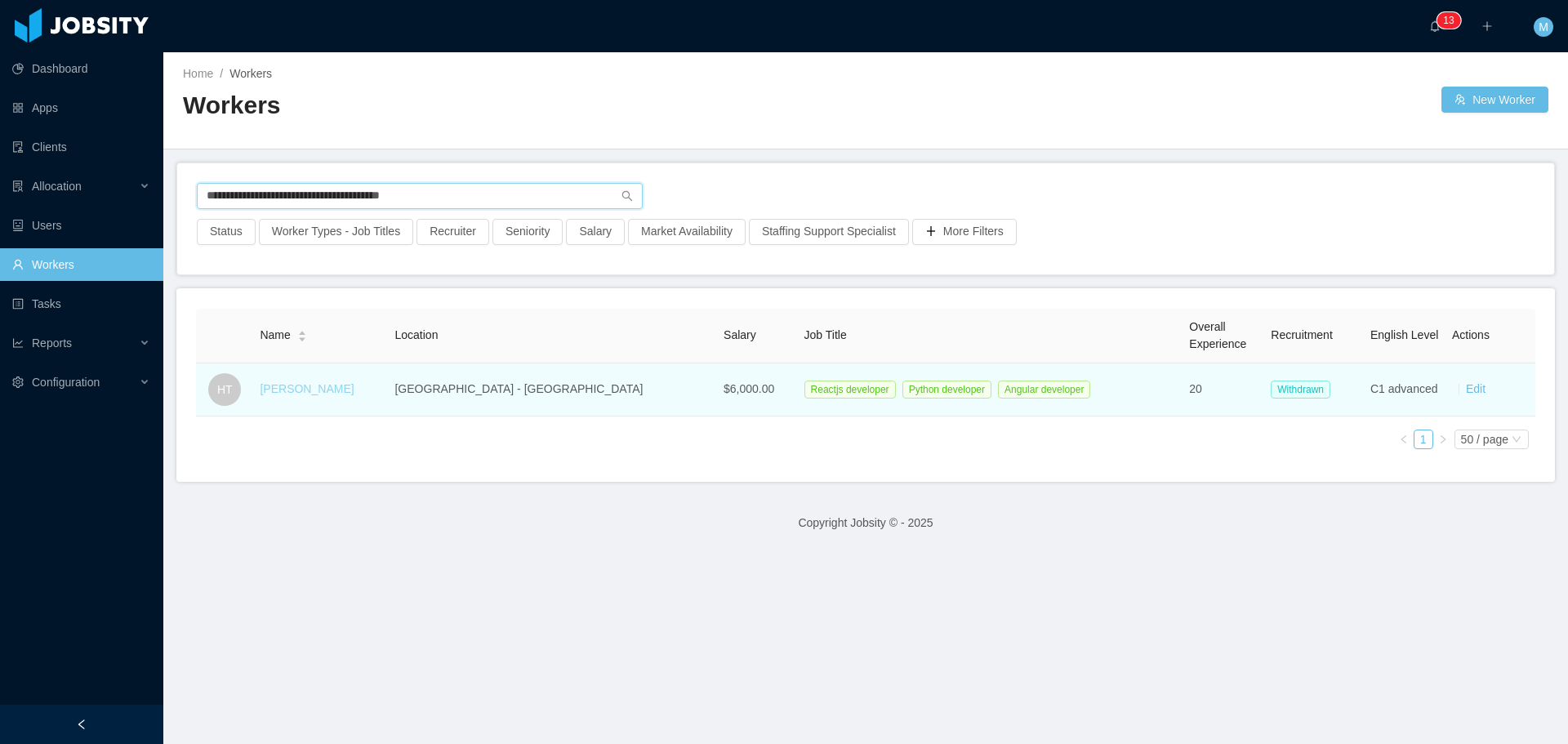
type input "**********"
click at [315, 386] on link "Helmut Tourinho" at bounding box center [306, 388] width 94 height 13
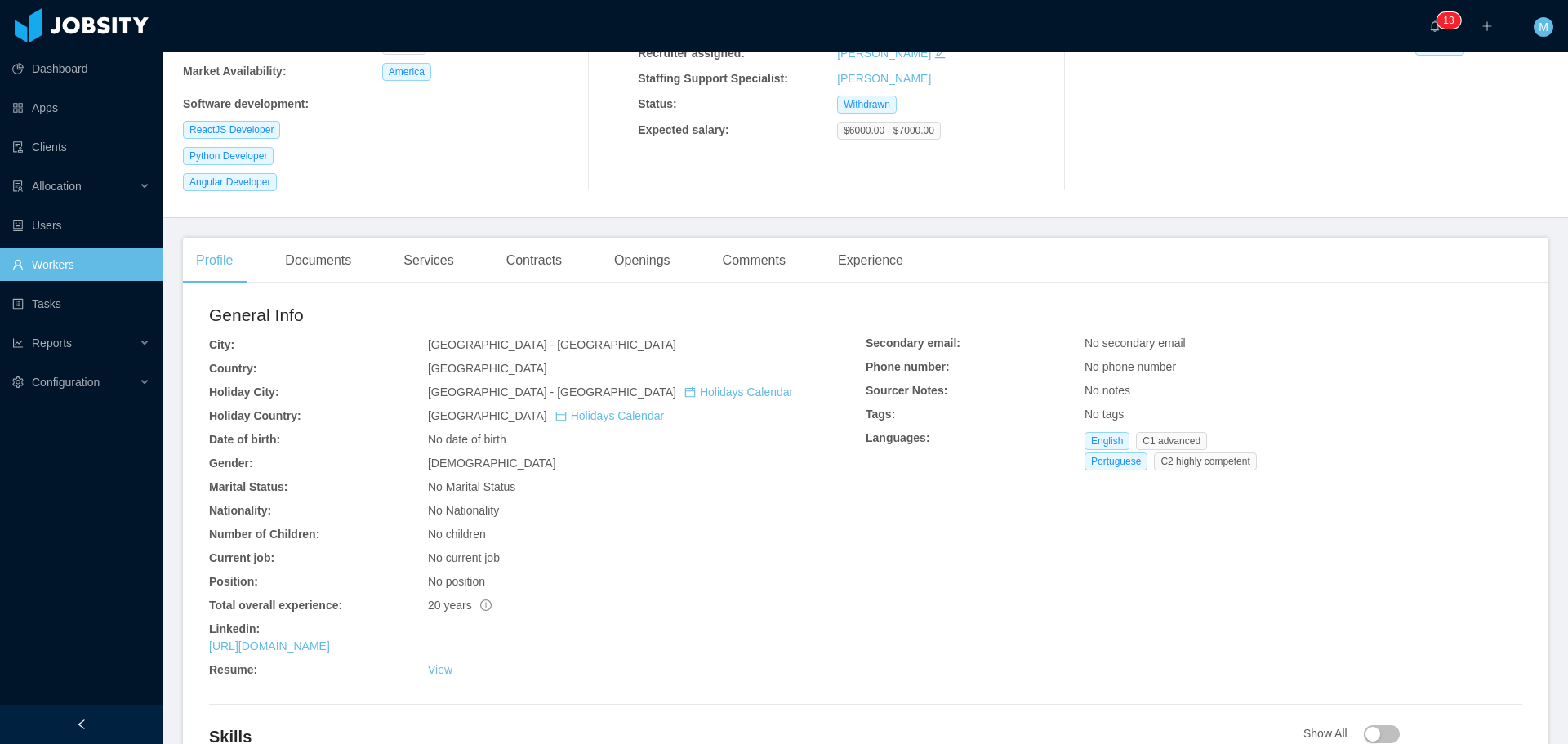
scroll to position [149, 0]
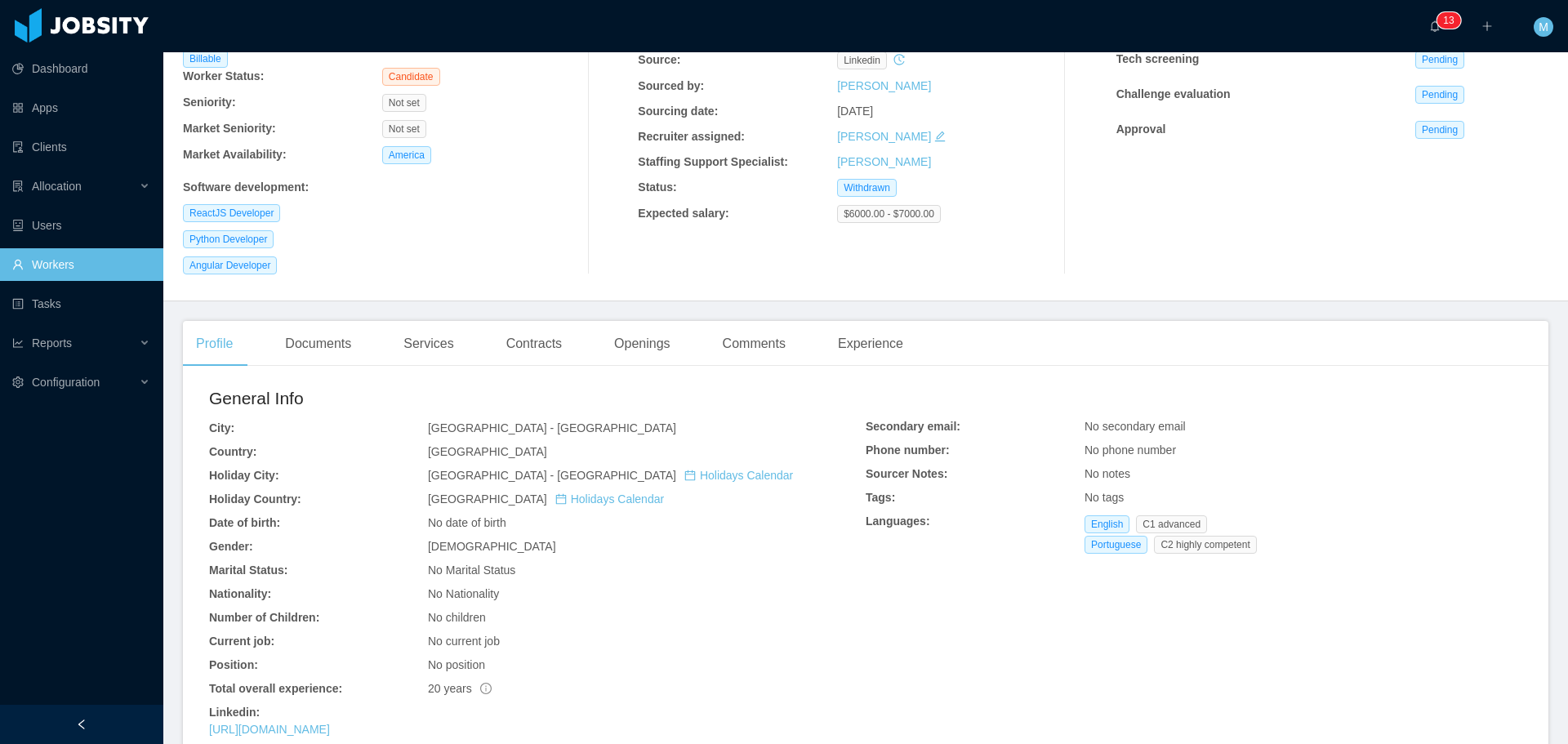
click at [649, 338] on div "Openings" at bounding box center [642, 343] width 82 height 46
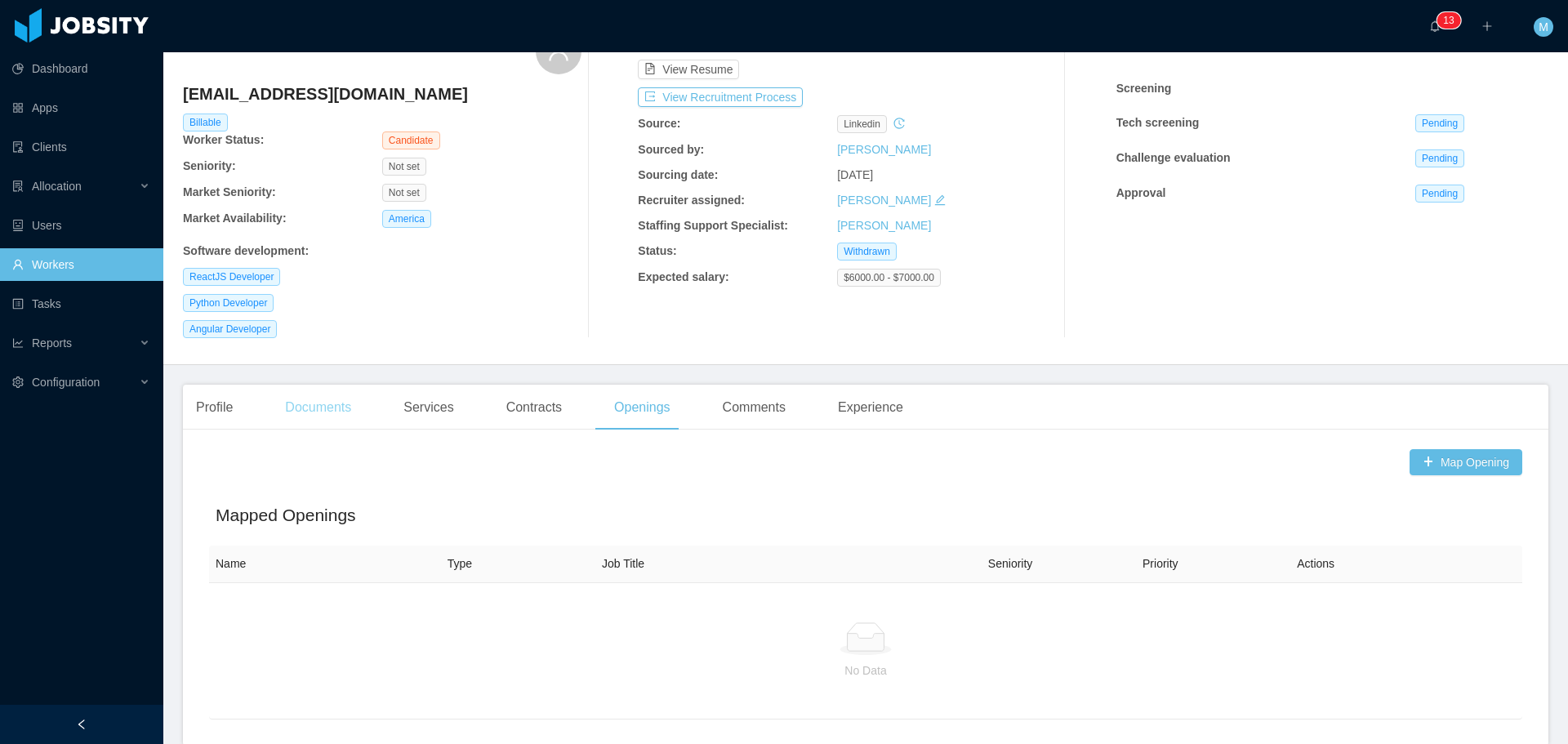
scroll to position [81, 0]
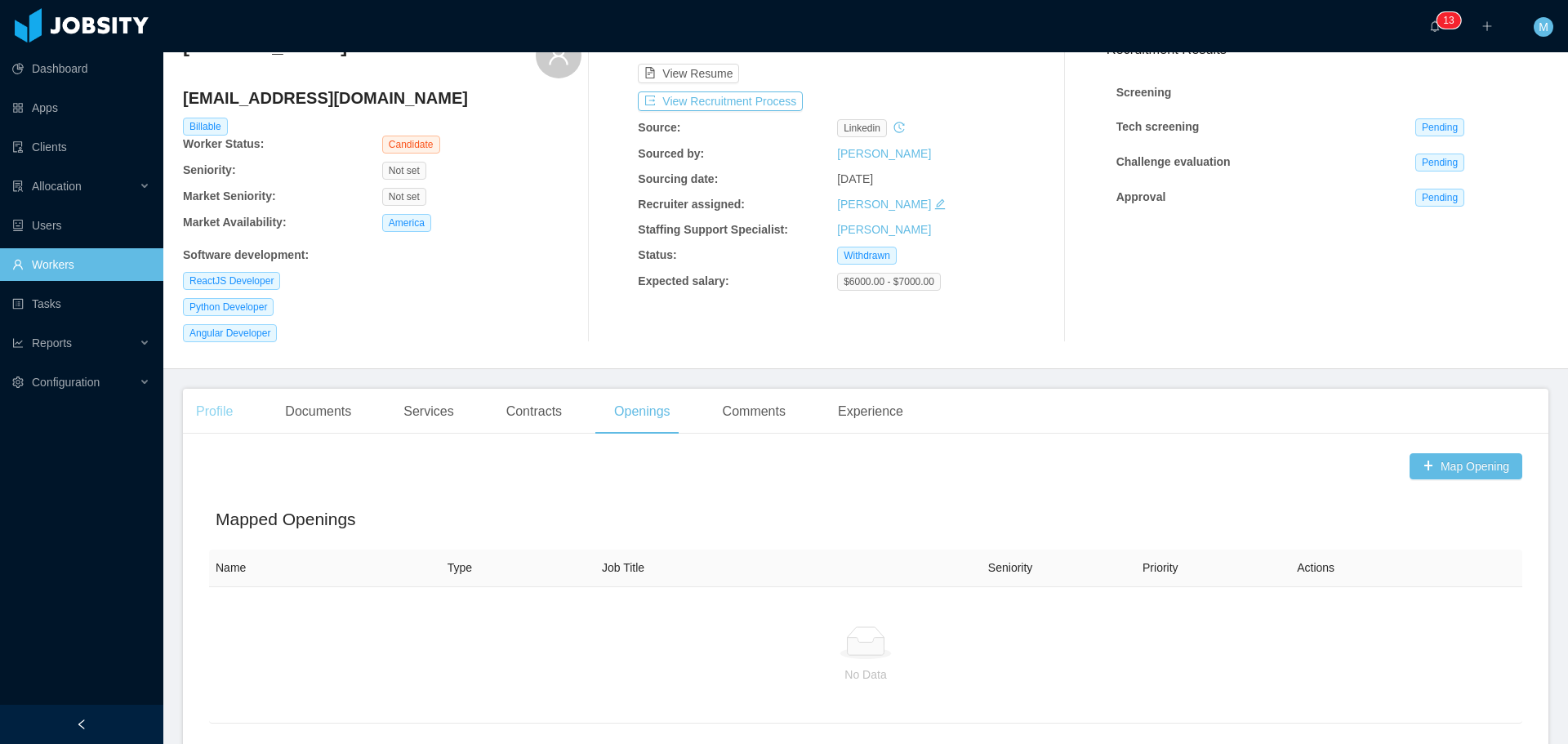
click at [226, 413] on div "Profile" at bounding box center [215, 411] width 63 height 46
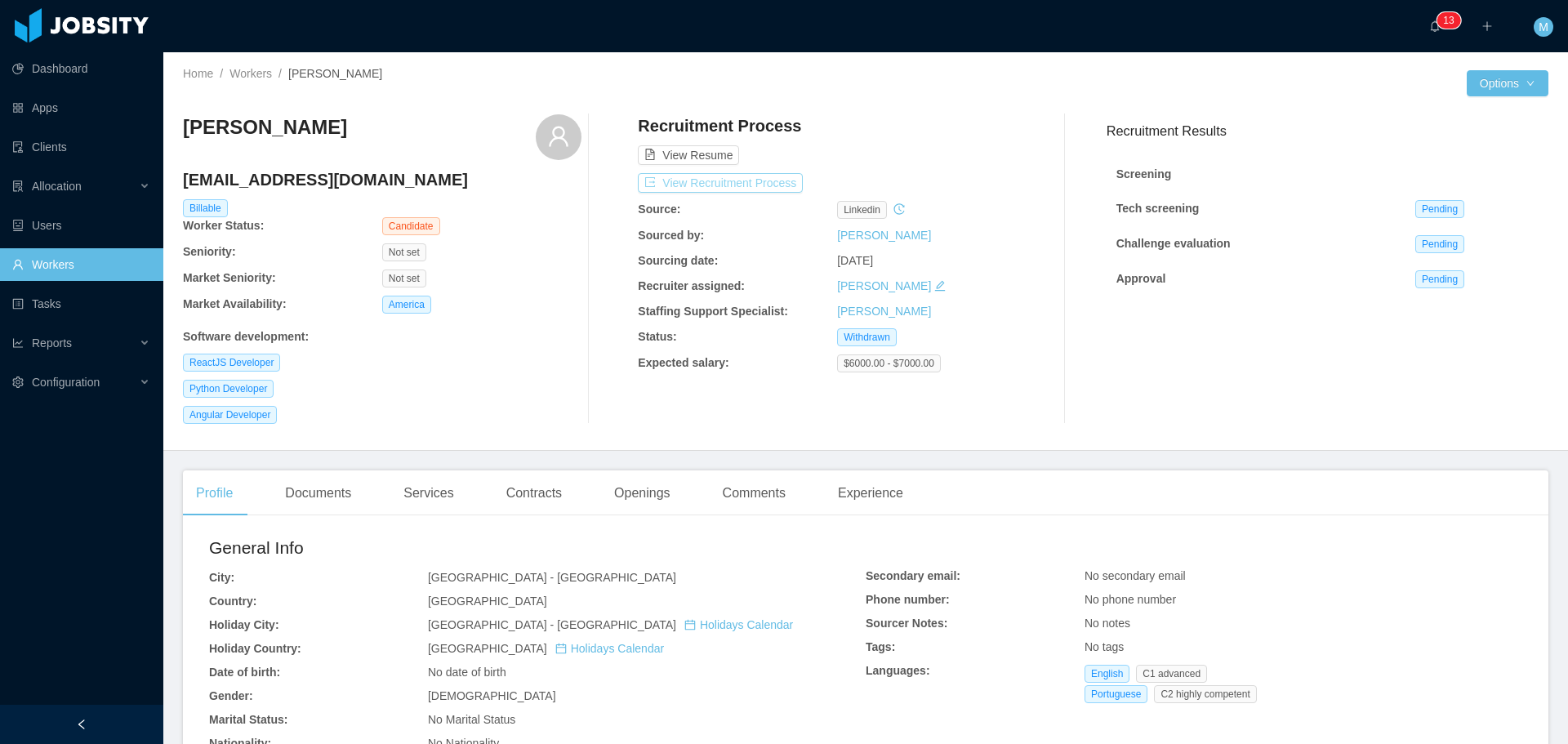
click at [725, 184] on button "View Recruitment Process" at bounding box center [720, 183] width 164 height 20
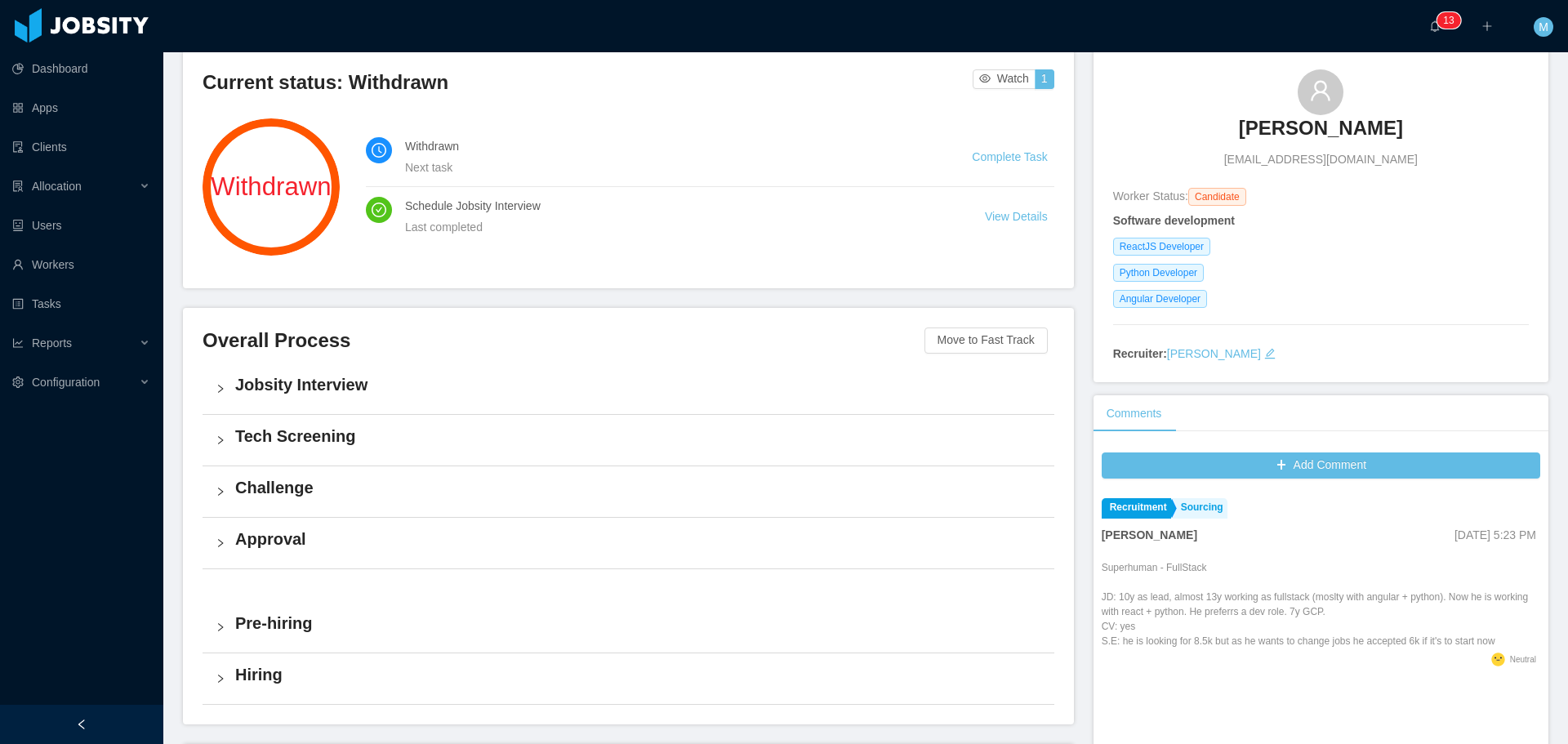
scroll to position [164, 0]
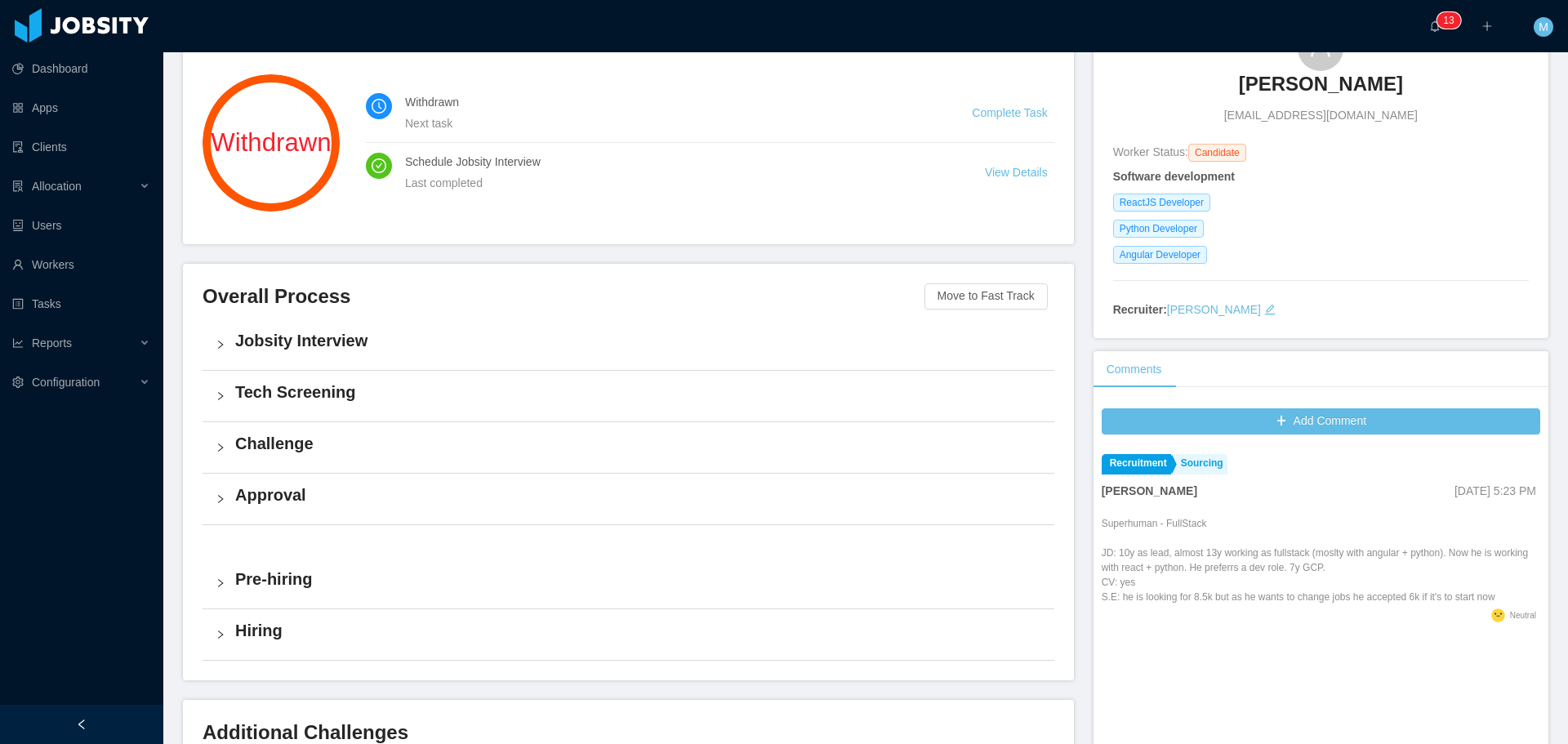
click at [344, 332] on h4 "Jobsity Interview" at bounding box center [637, 341] width 805 height 23
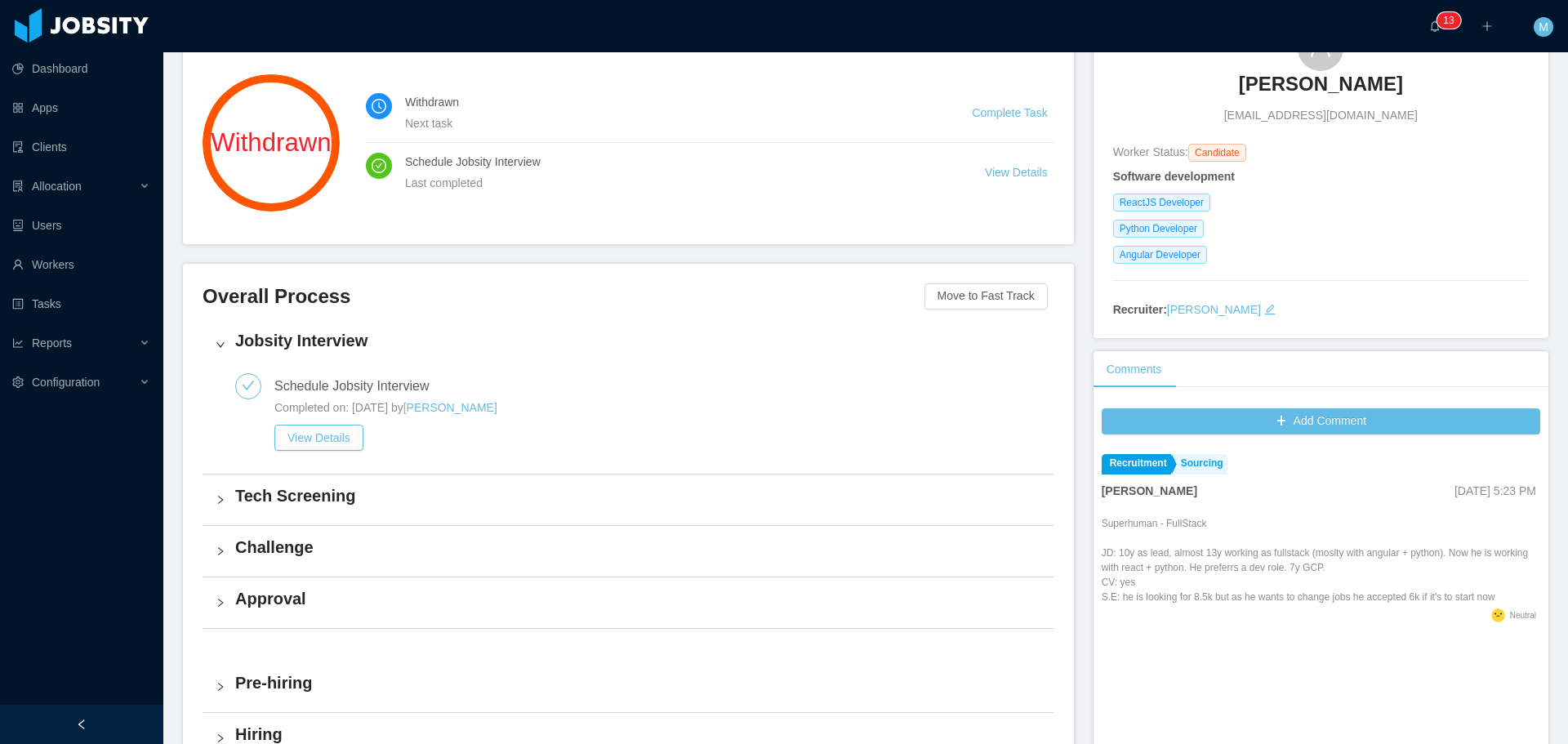
click at [325, 503] on h4 "Tech Screening" at bounding box center [637, 496] width 805 height 23
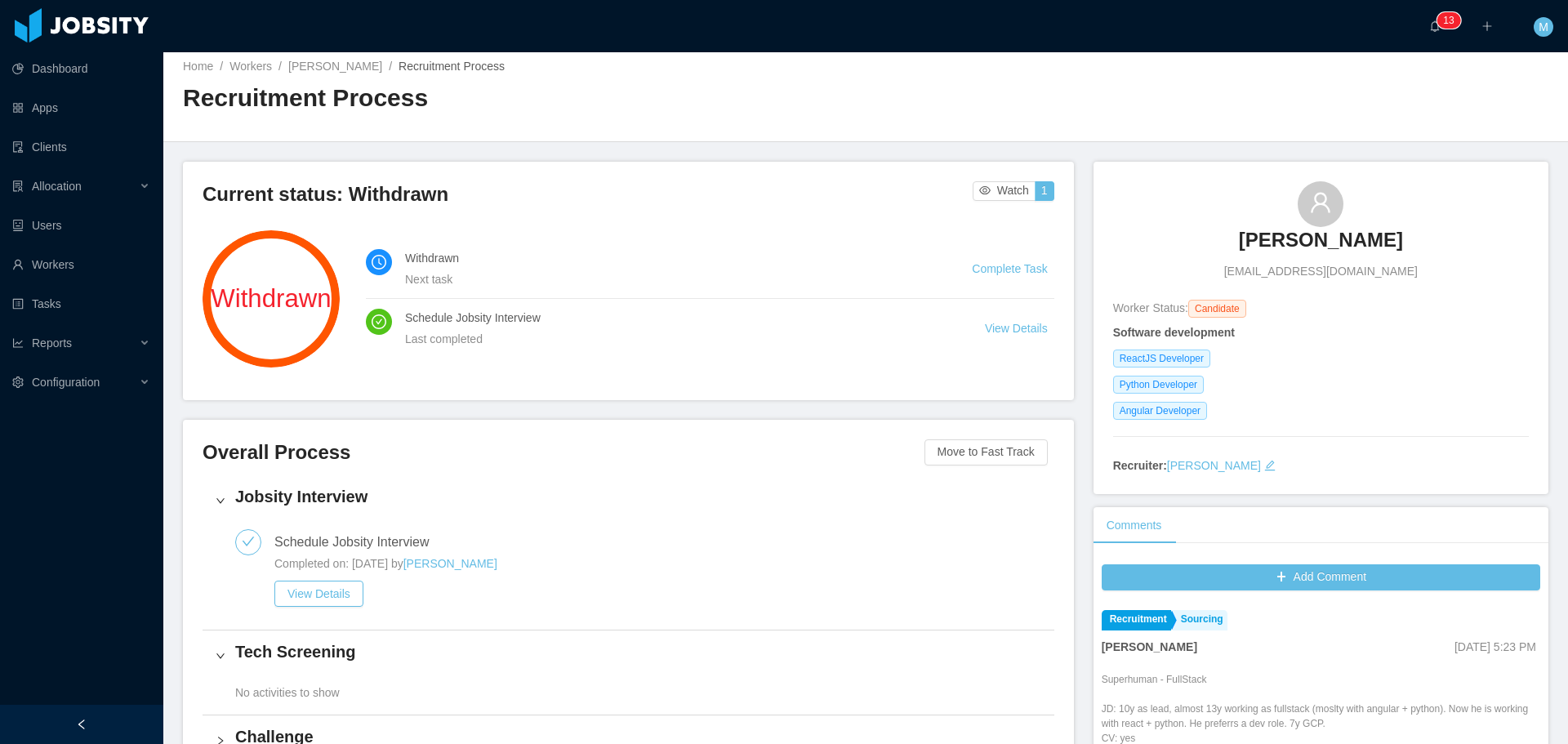
scroll to position [0, 0]
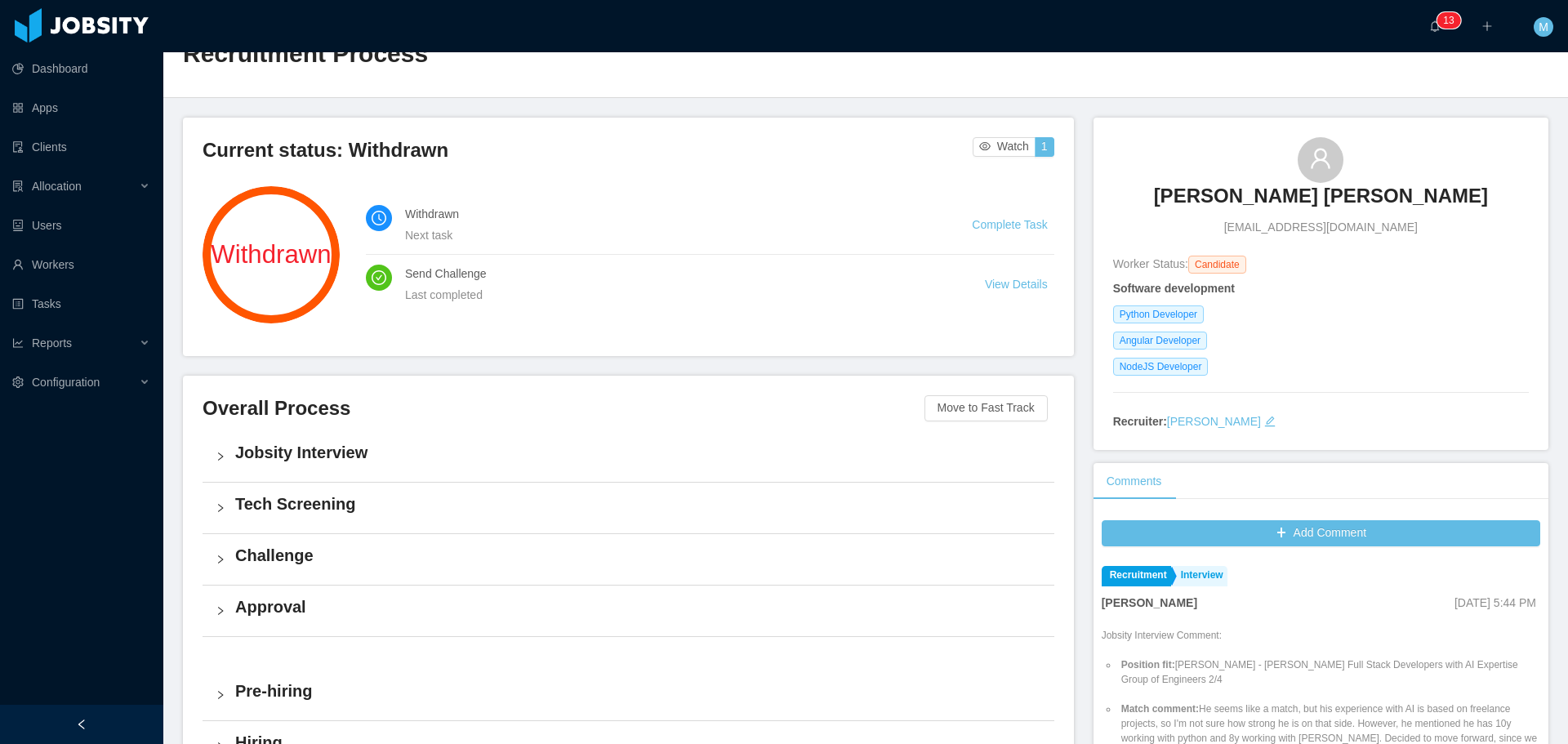
scroll to position [245, 0]
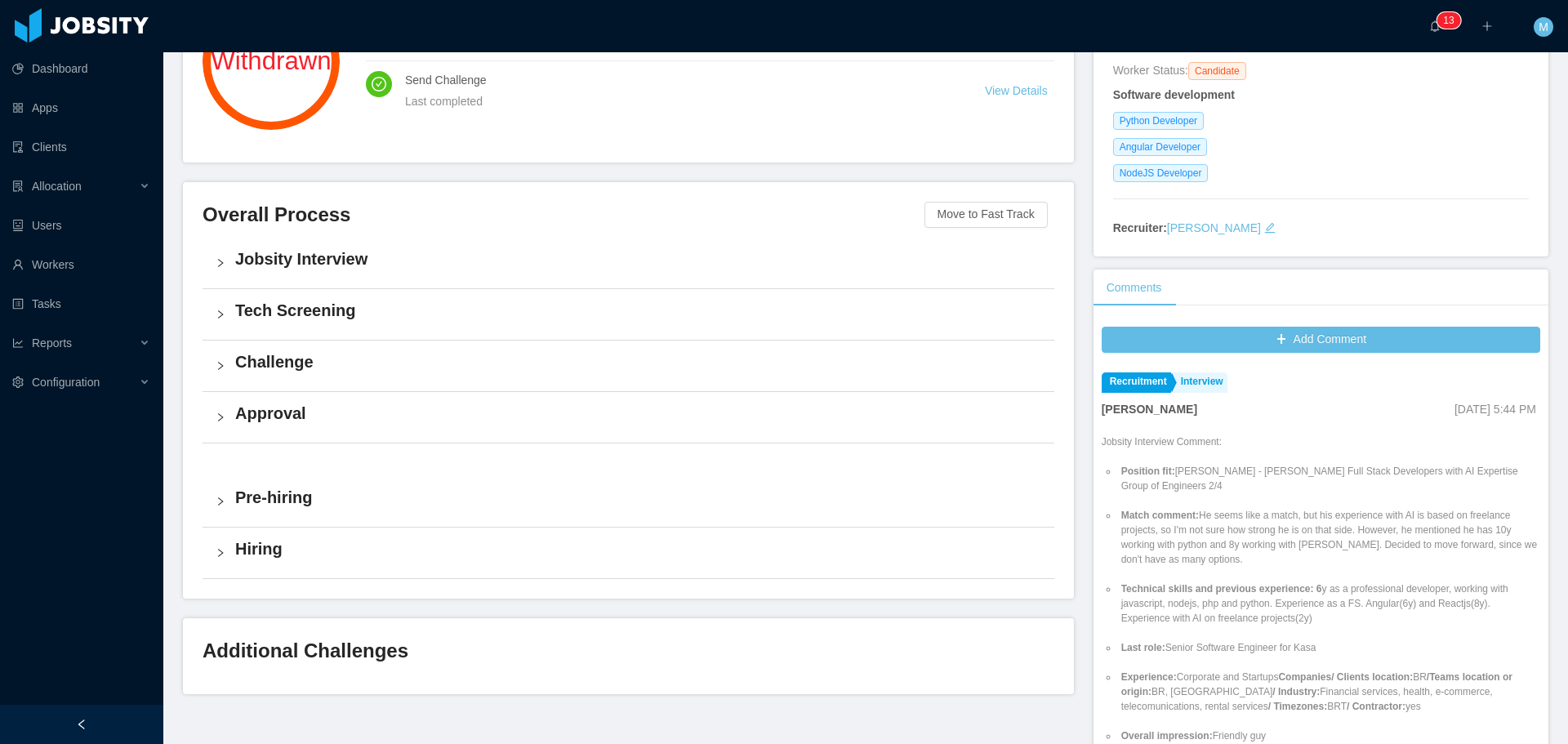
click at [270, 366] on h4 "Challenge" at bounding box center [637, 362] width 805 height 23
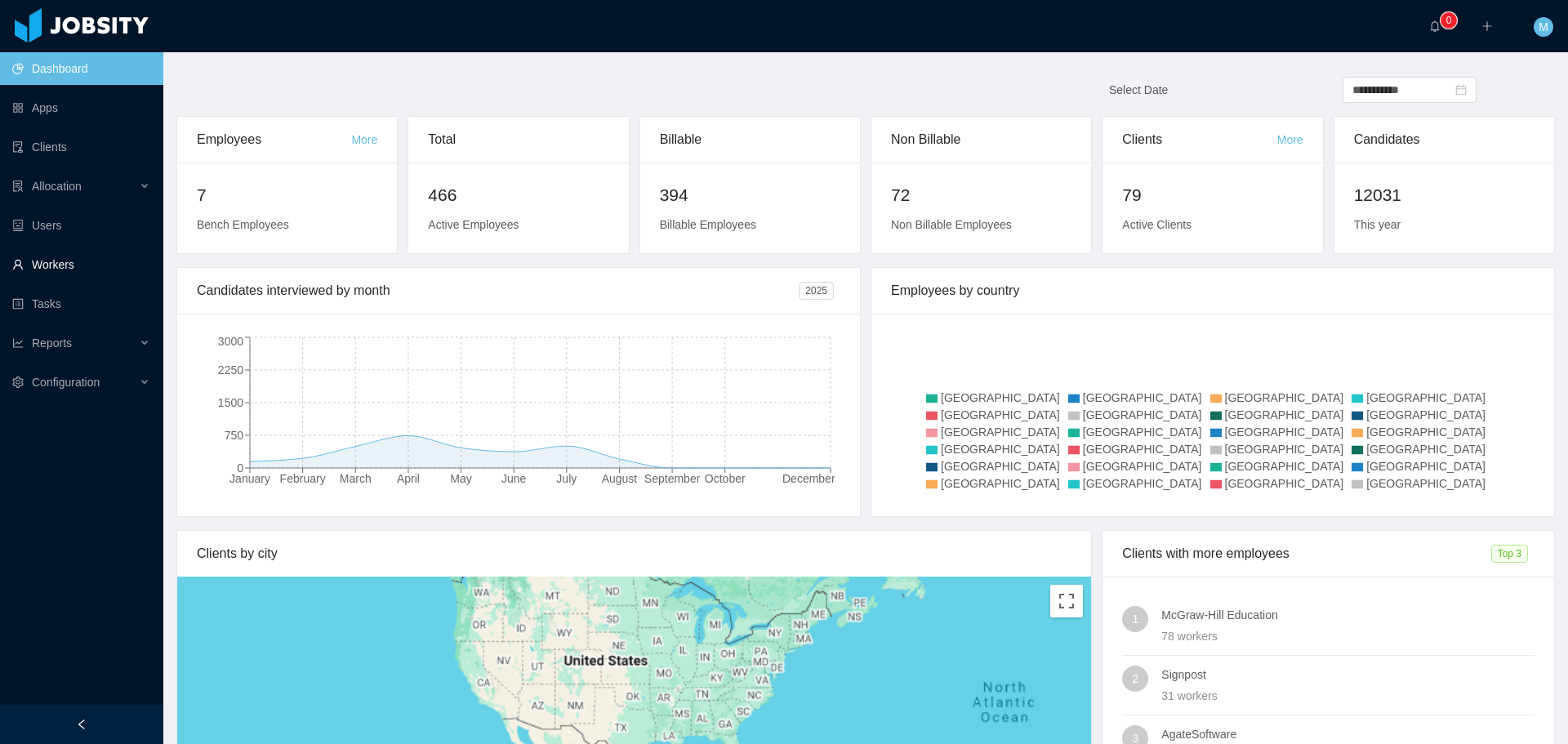
click at [53, 264] on link "Workers" at bounding box center [81, 265] width 138 height 33
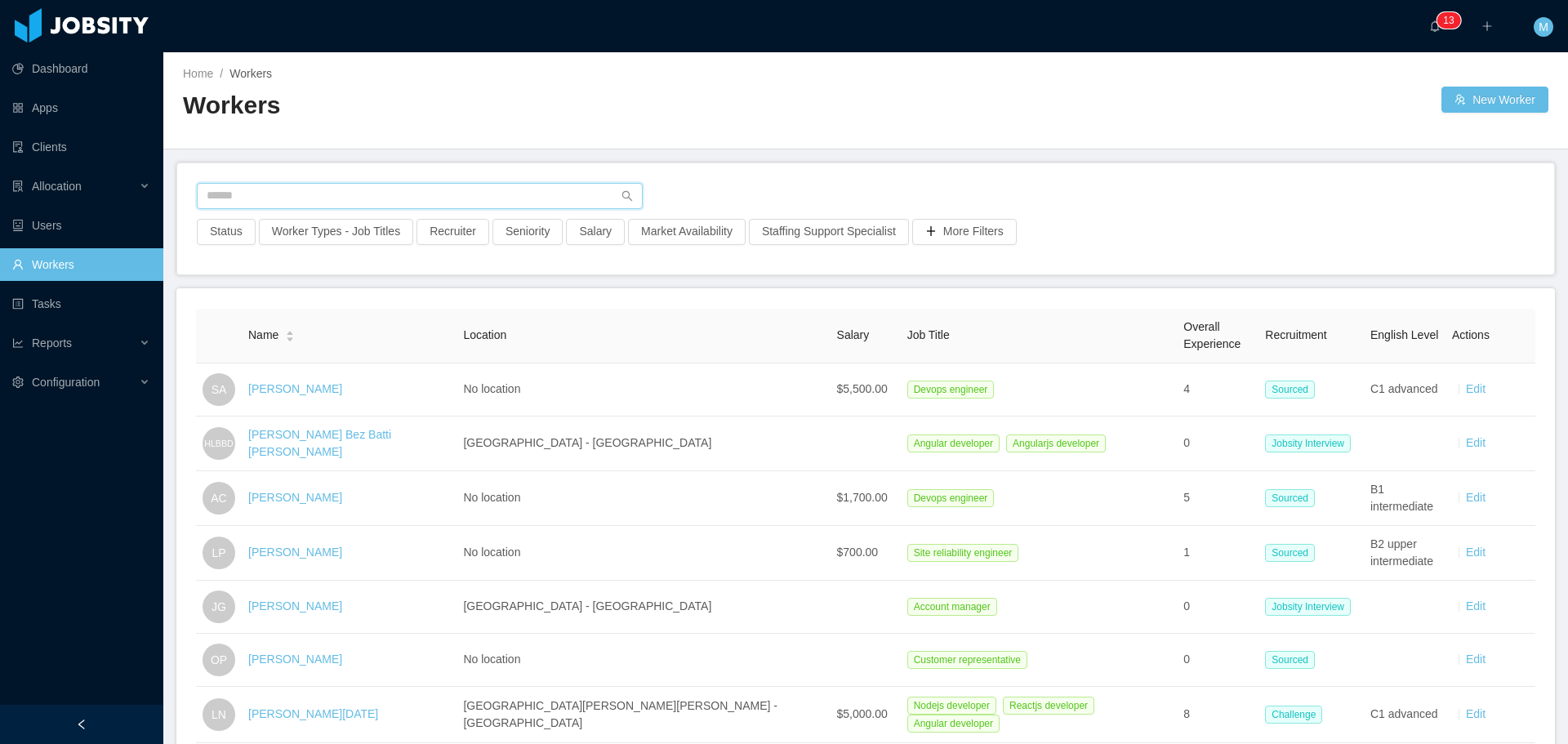
click at [295, 192] on input "text" at bounding box center [419, 196] width 446 height 26
paste input "**********"
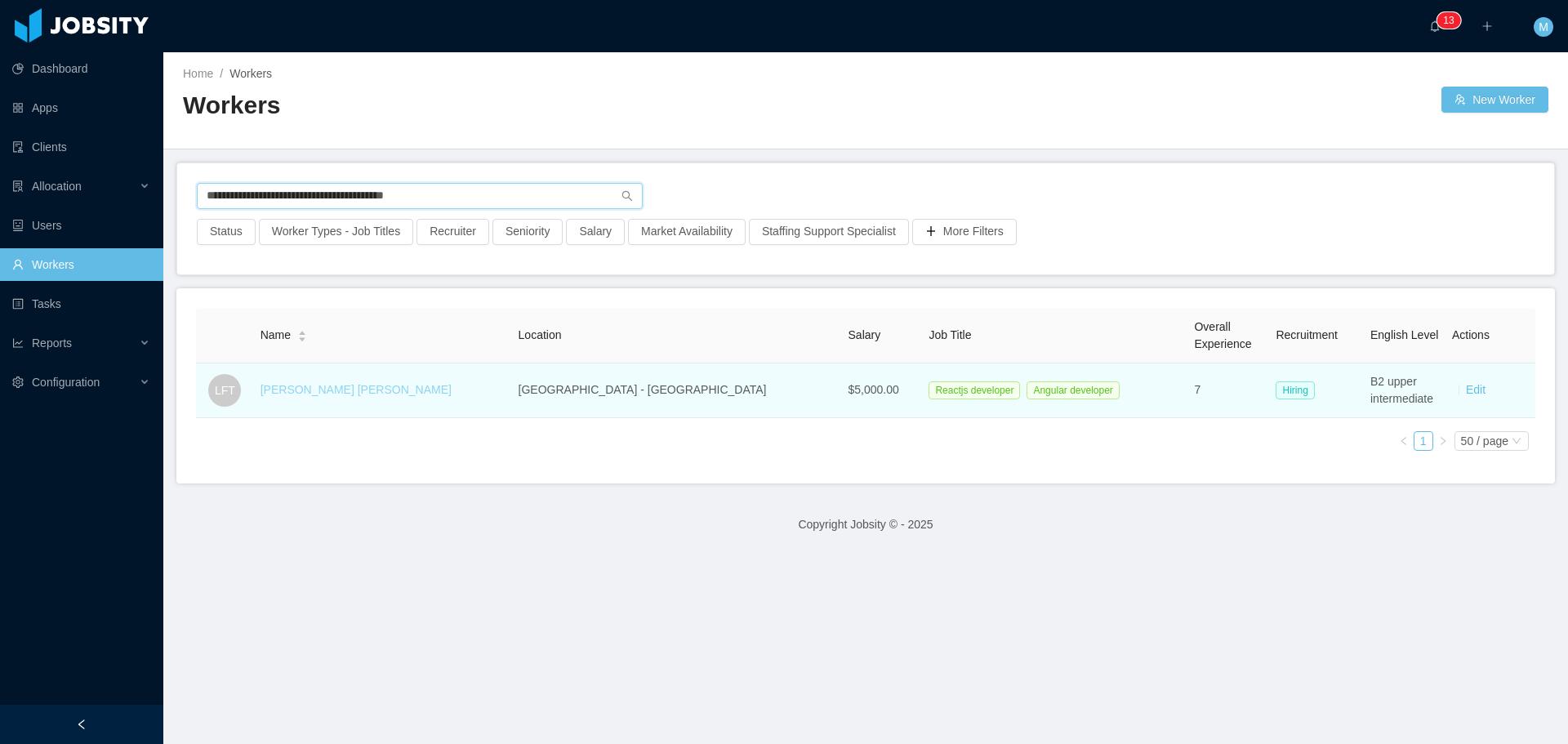
type input "**********"
click at [364, 393] on link "Lucas Fraga Trentin" at bounding box center [356, 389] width 191 height 13
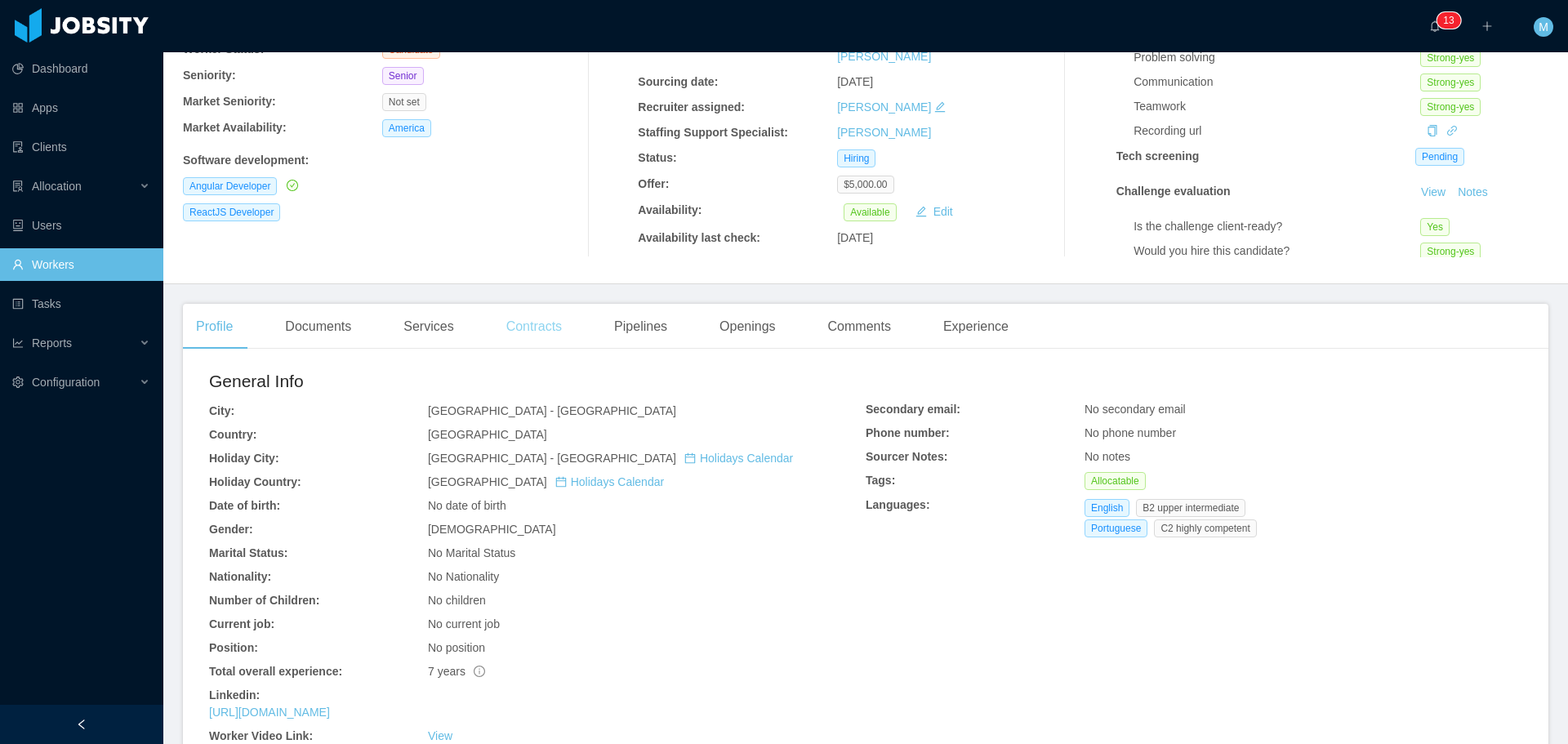
scroll to position [159, 0]
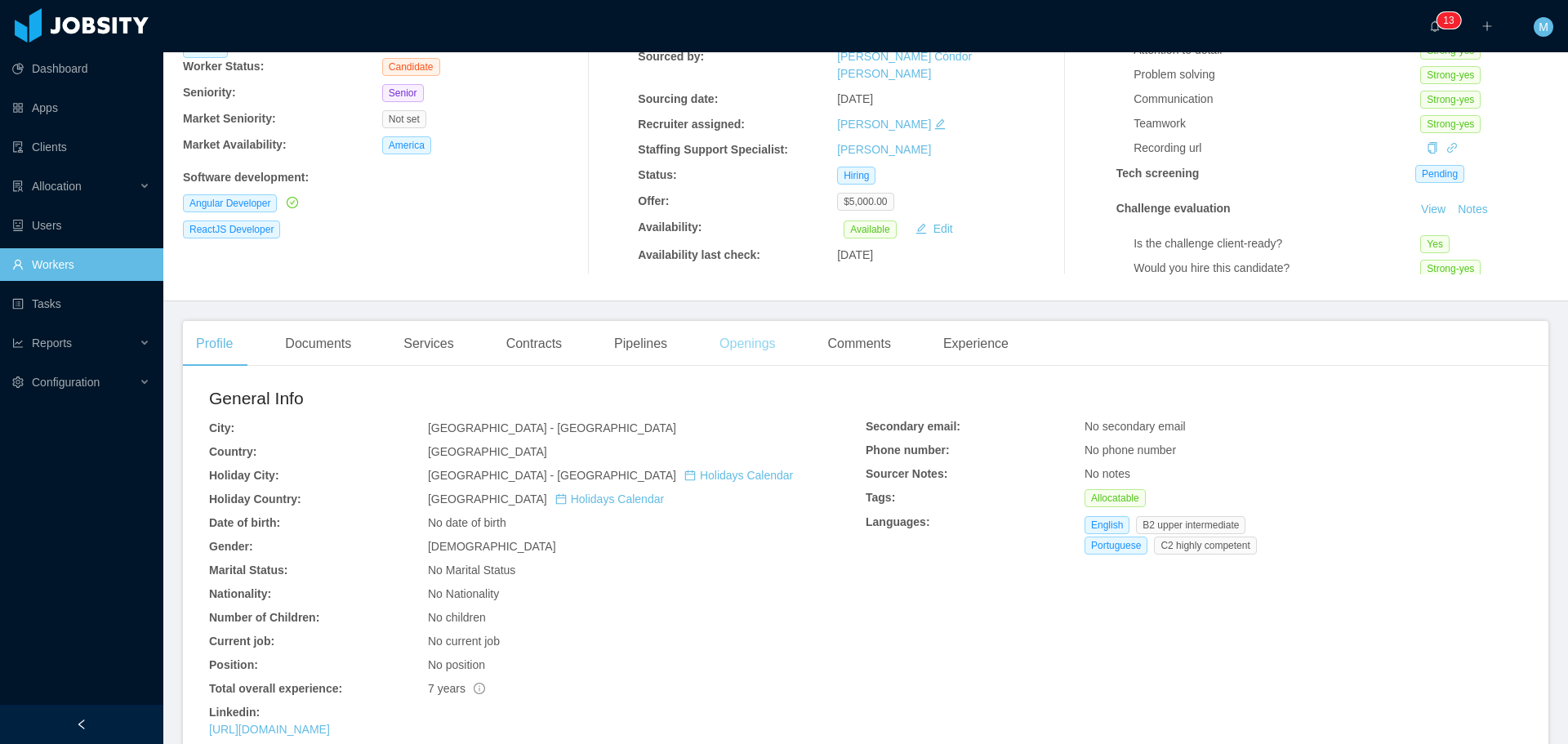
click at [742, 339] on div "Openings" at bounding box center [747, 343] width 82 height 46
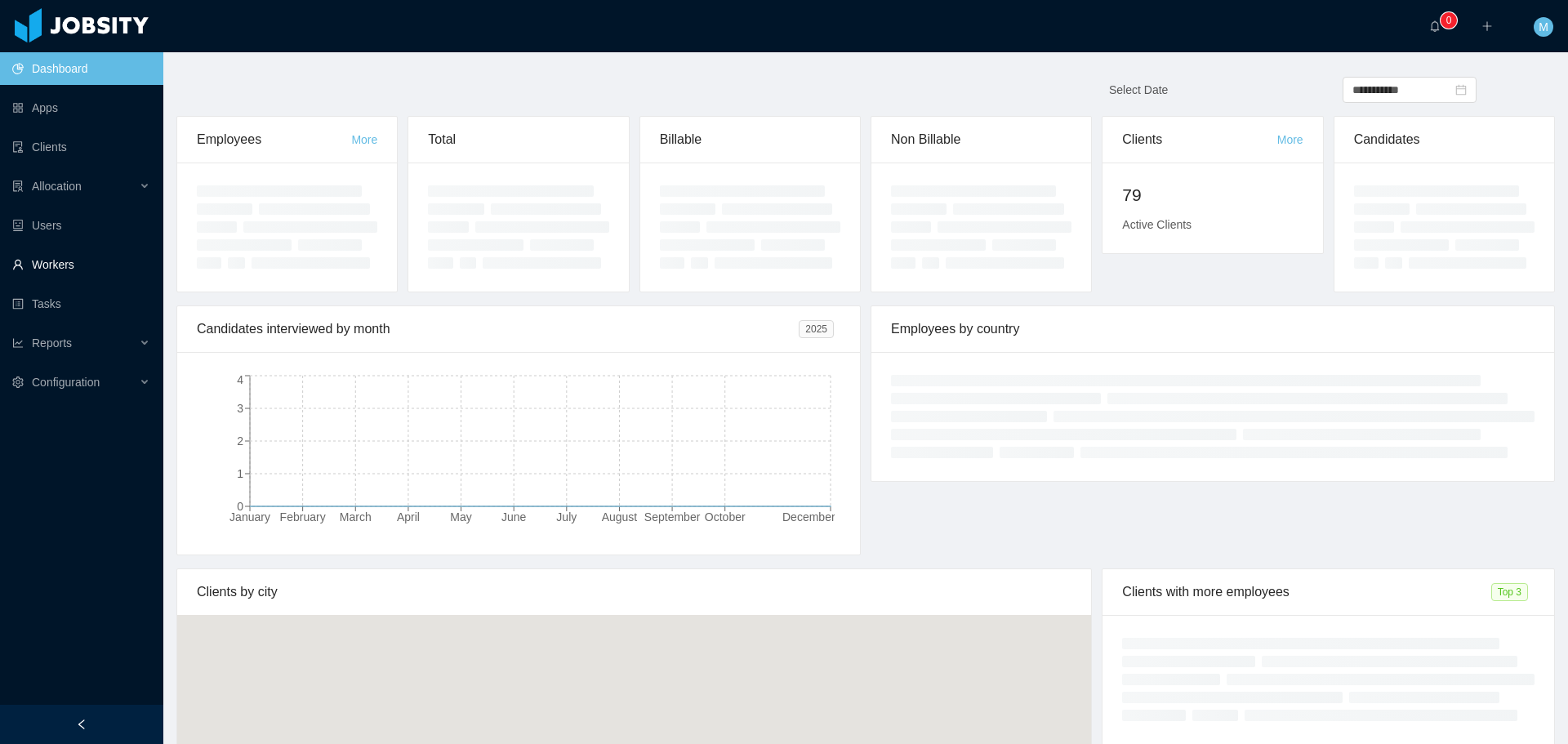
click at [65, 259] on link "Workers" at bounding box center [81, 265] width 138 height 33
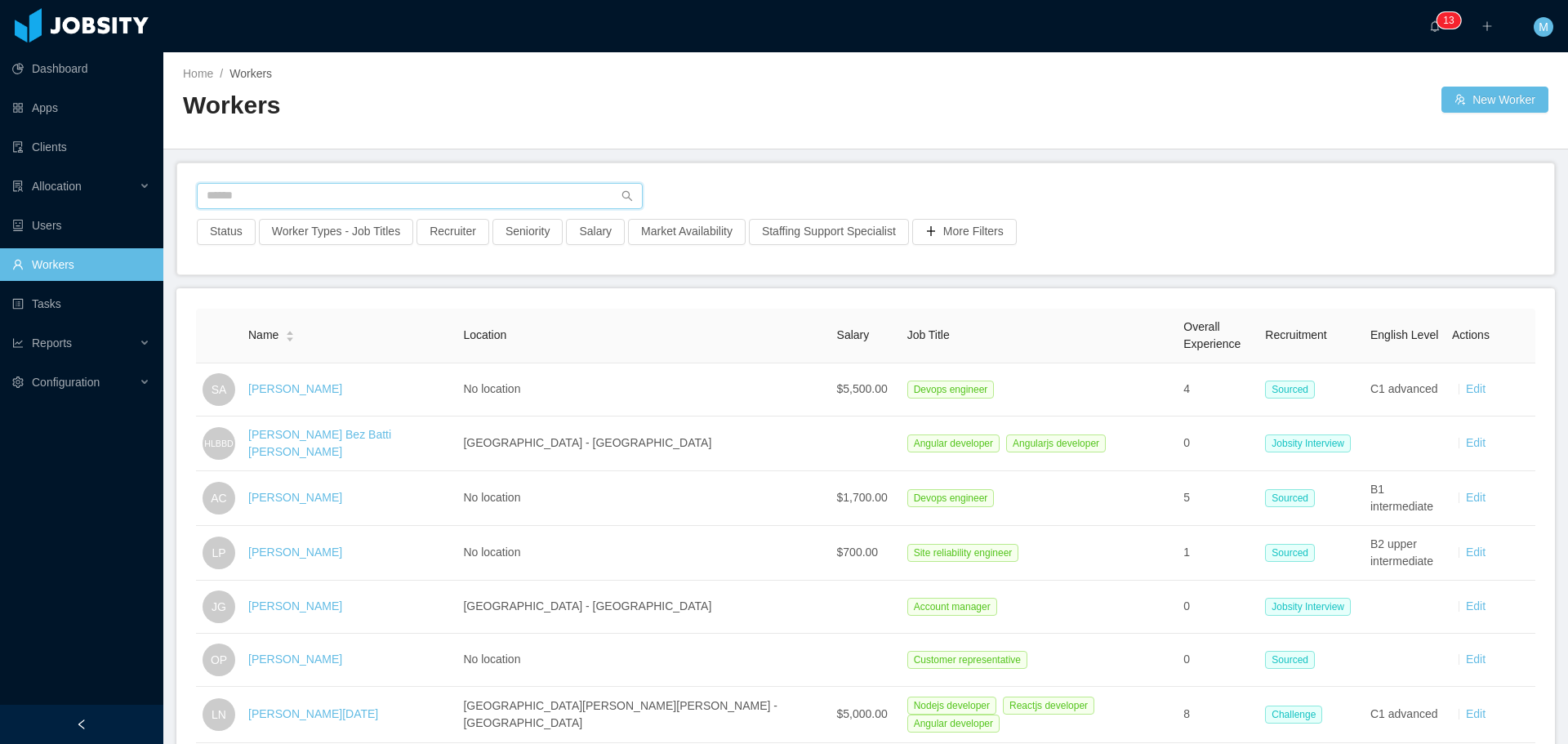
click at [289, 202] on input "text" at bounding box center [419, 196] width 446 height 26
paste input "**********"
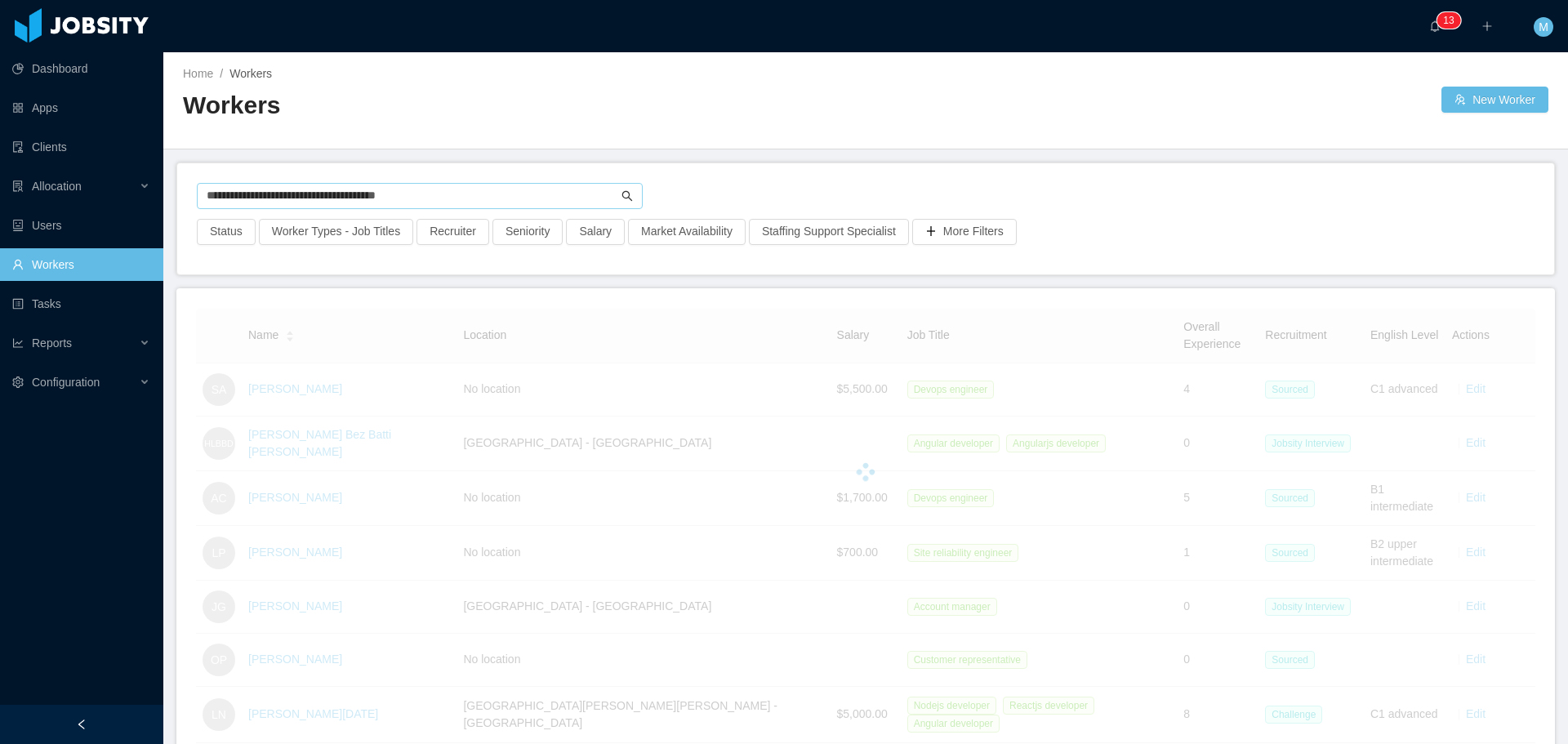
click at [622, 191] on icon "icon: search" at bounding box center [628, 196] width 11 height 11
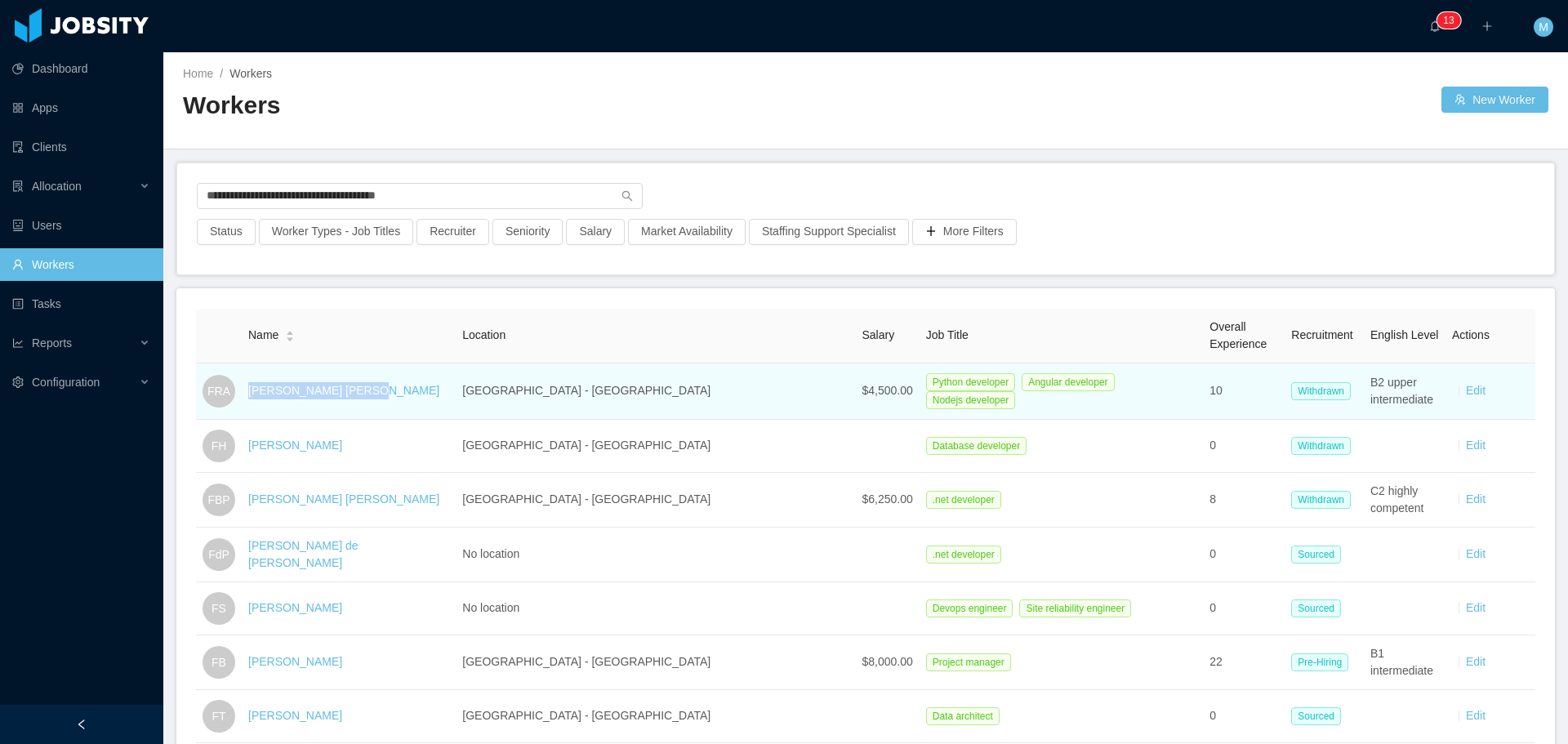
drag, startPoint x: 254, startPoint y: 388, endPoint x: 368, endPoint y: 388, distance: 114.0
click at [368, 388] on td "[PERSON_NAME] [PERSON_NAME]" at bounding box center [348, 391] width 214 height 56
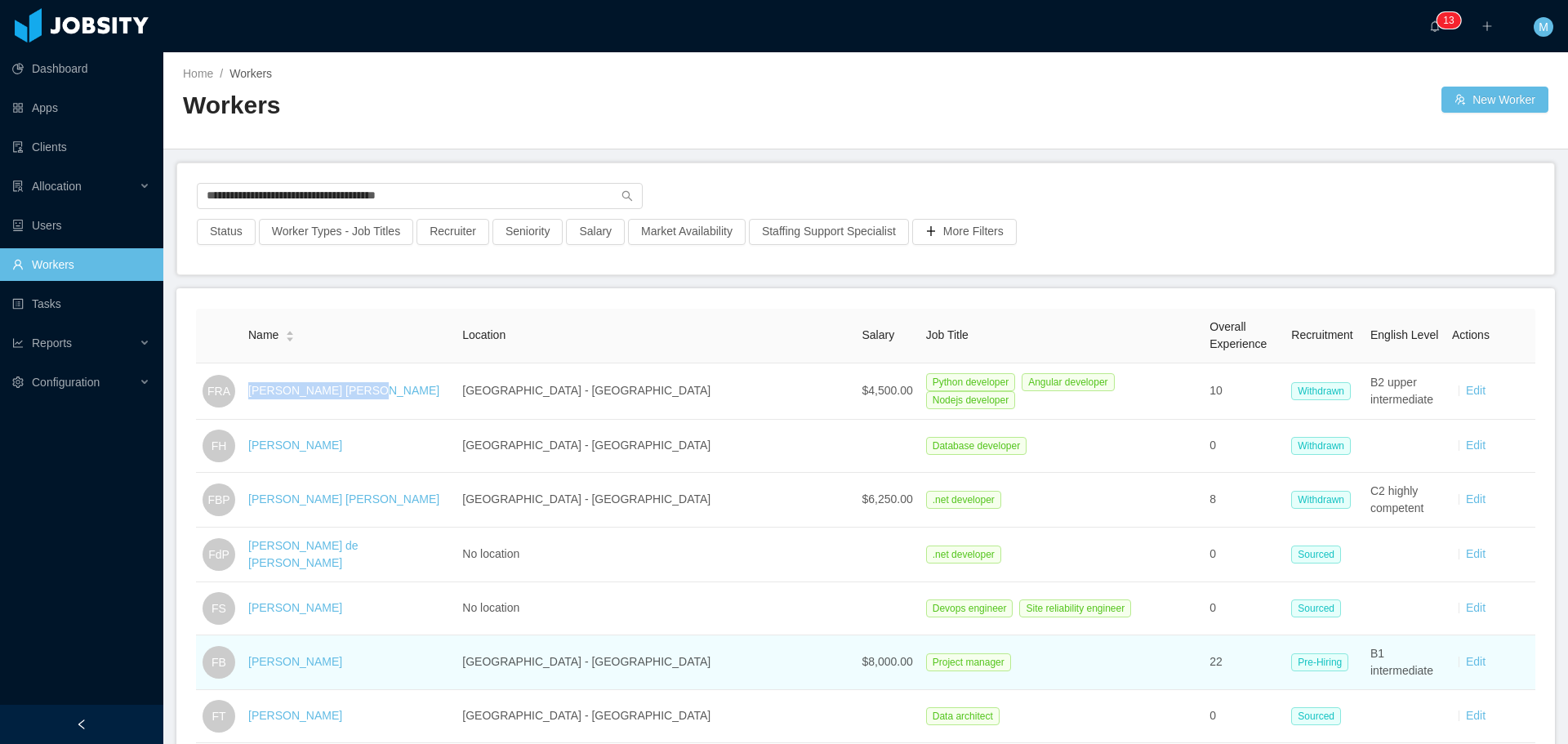
copy link "[PERSON_NAME] [PERSON_NAME]"
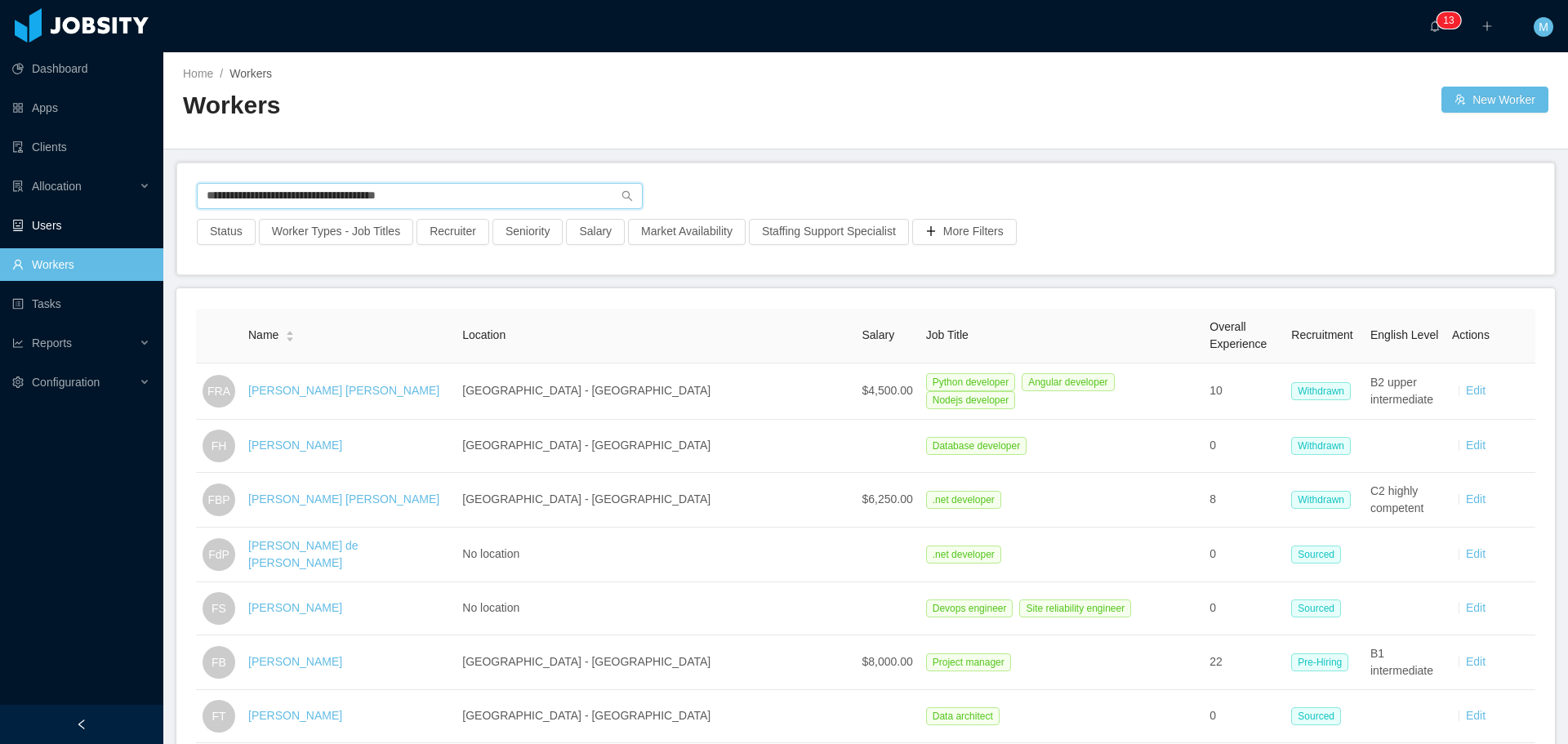
drag, startPoint x: 467, startPoint y: 192, endPoint x: 0, endPoint y: 224, distance: 468.1
click at [0, 224] on section "**********" at bounding box center [784, 372] width 1568 height 744
paste input "**"
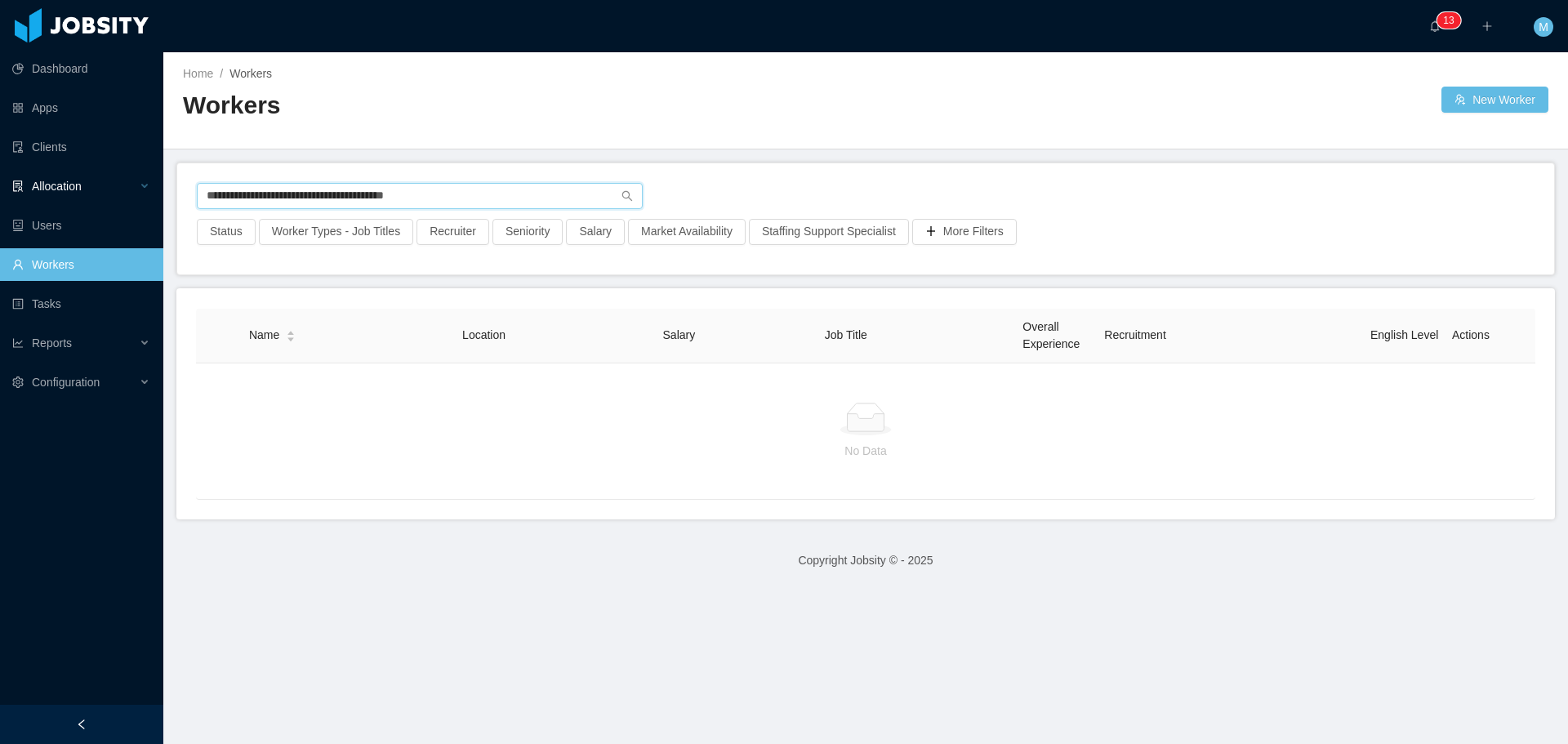
drag, startPoint x: 527, startPoint y: 194, endPoint x: 0, endPoint y: 200, distance: 527.0
click at [4, 203] on section "**********" at bounding box center [784, 372] width 1568 height 744
paste input "*"
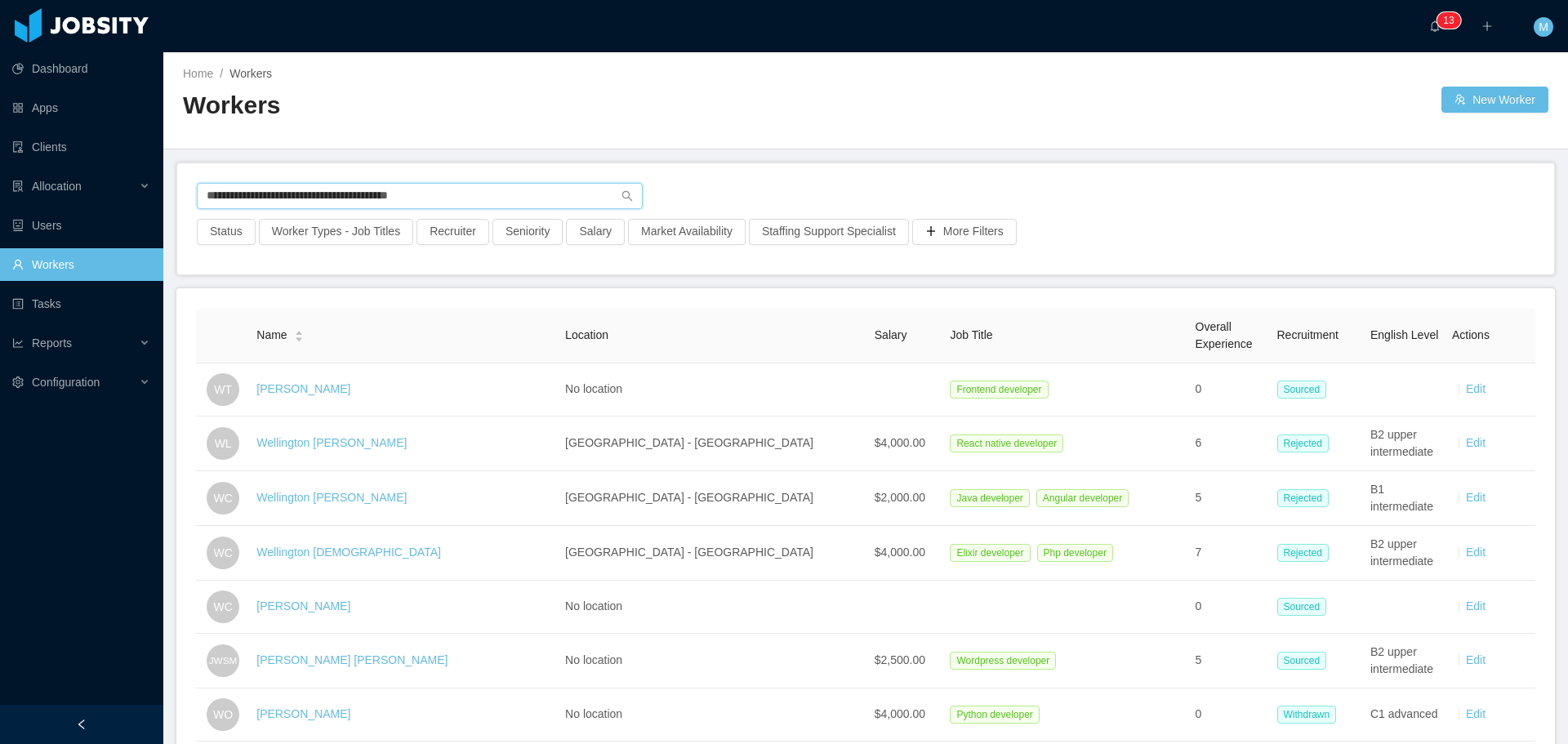
type input "**********"
